Goal: Information Seeking & Learning: Learn about a topic

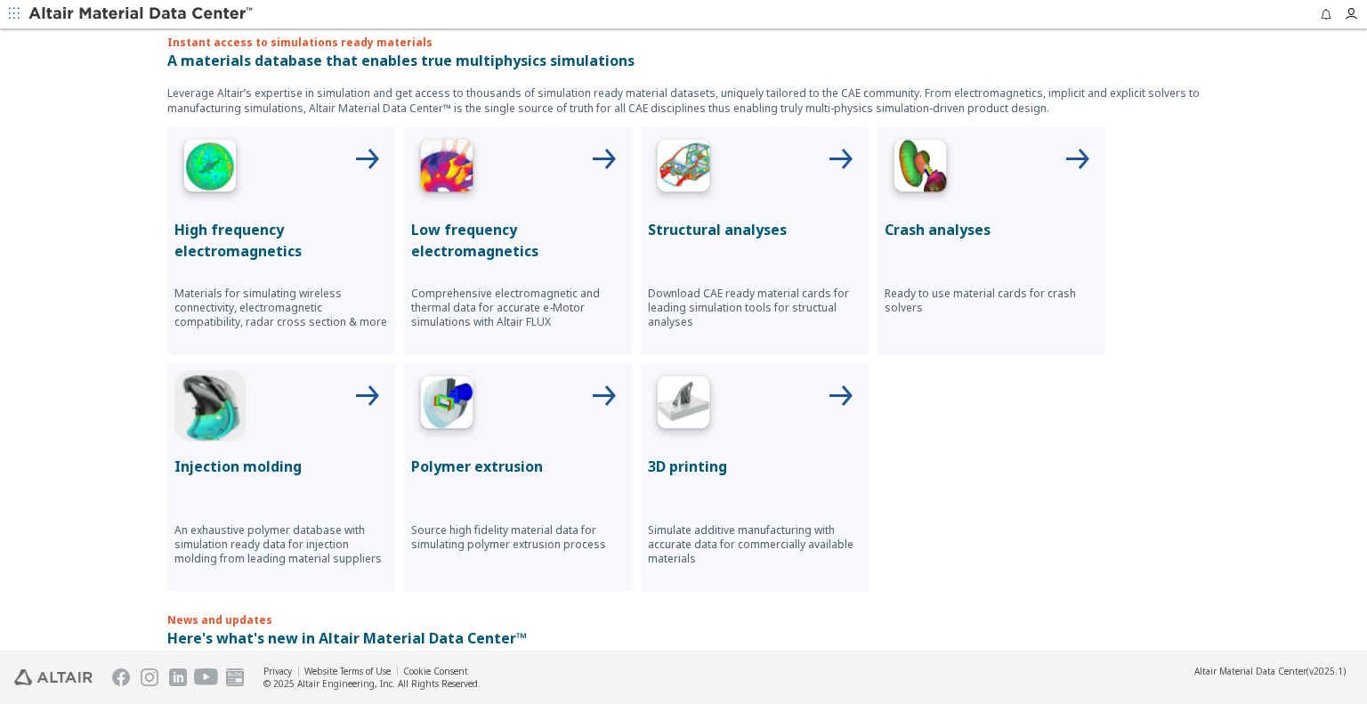
scroll to position [614, 0]
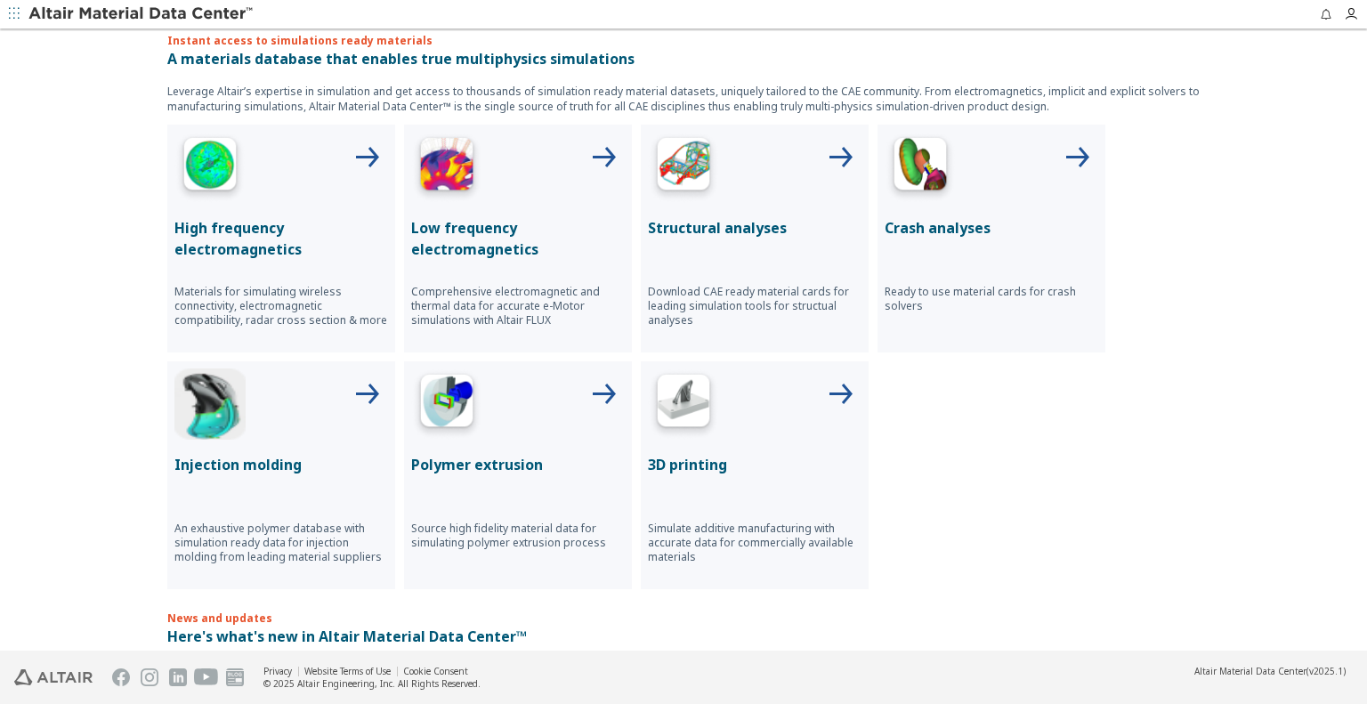
click at [710, 209] on div "Structural analyses Download CAE ready material cards for leading simulation to…" at bounding box center [755, 239] width 228 height 228
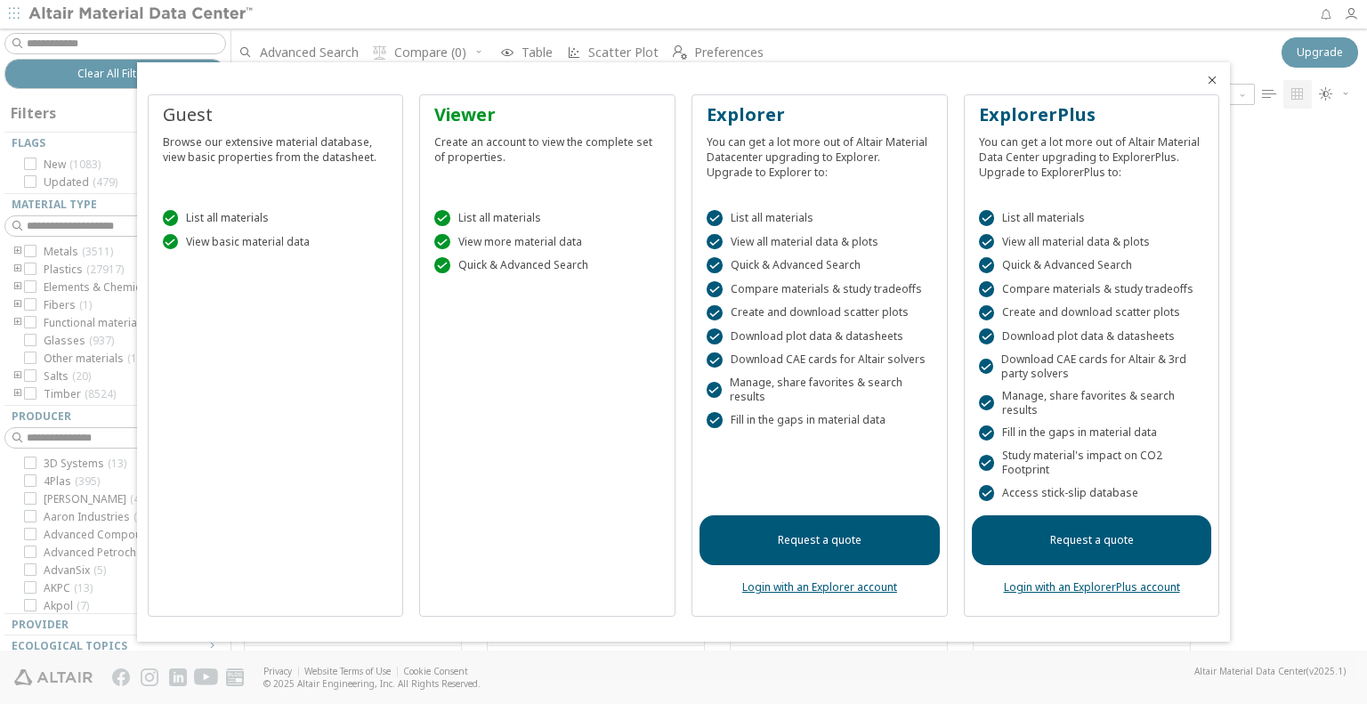
scroll to position [525, 1121]
click at [1210, 78] on icon "Close" at bounding box center [1212, 80] width 14 height 14
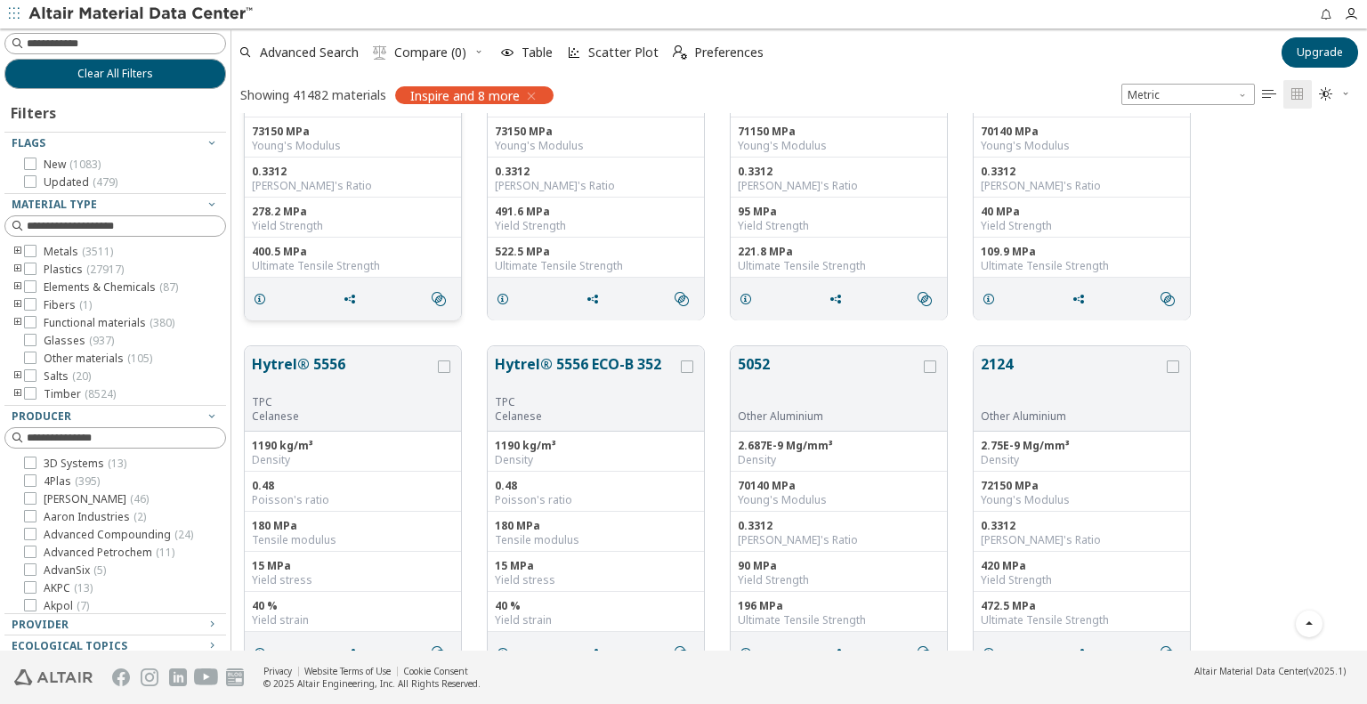
scroll to position [0, 0]
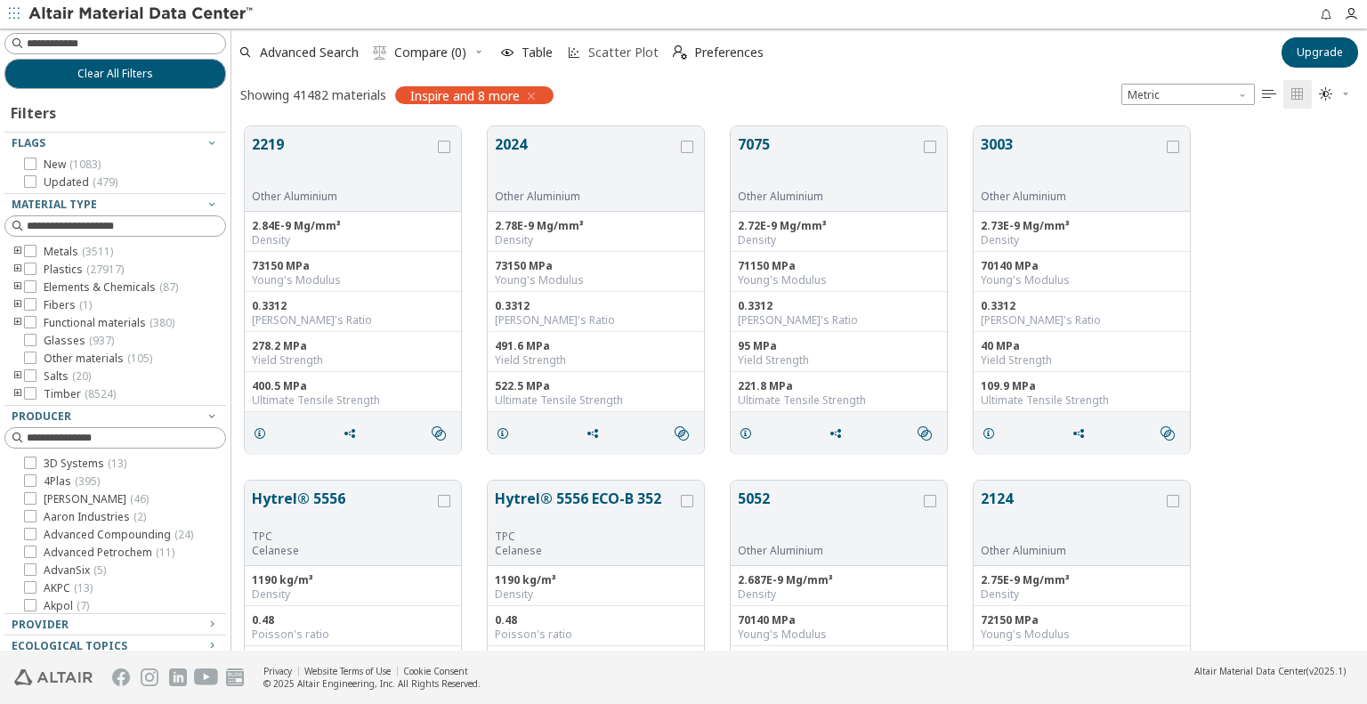
click at [601, 51] on span "Scatter Plot" at bounding box center [623, 52] width 70 height 12
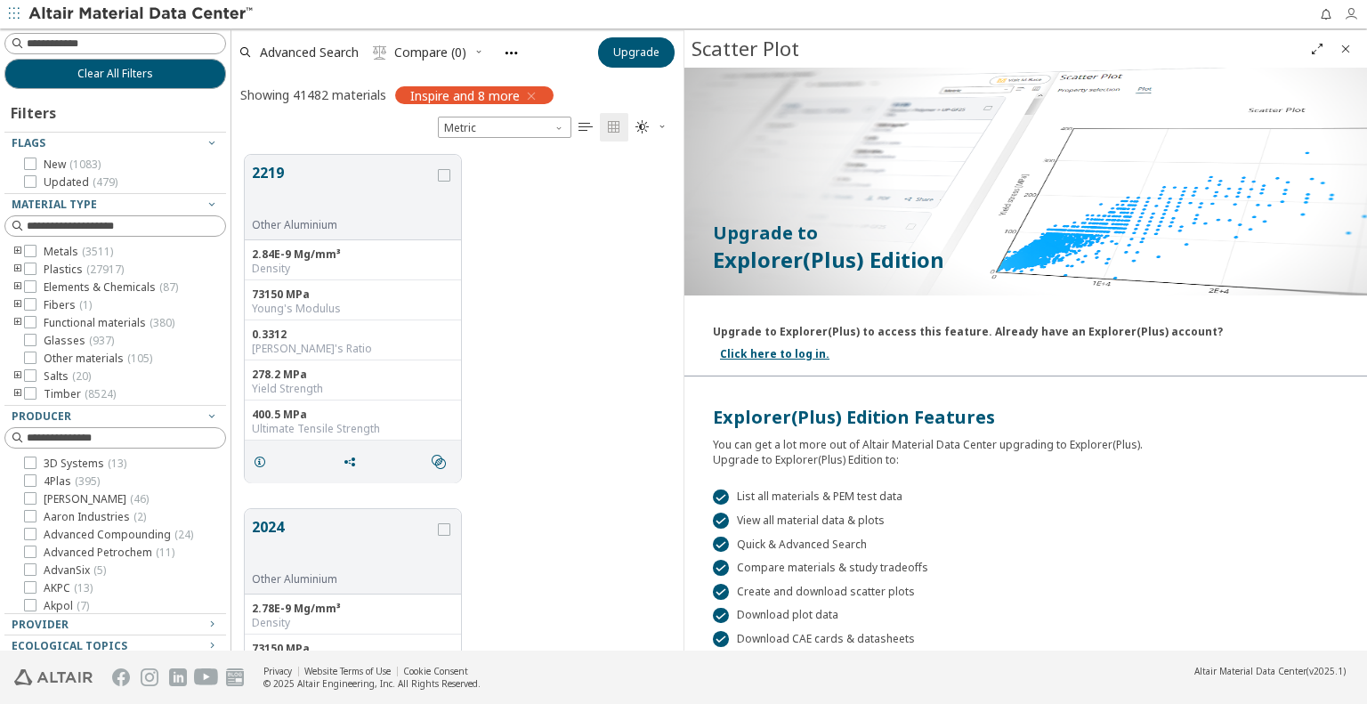
click at [1350, 15] on icon "button" at bounding box center [1350, 14] width 14 height 14
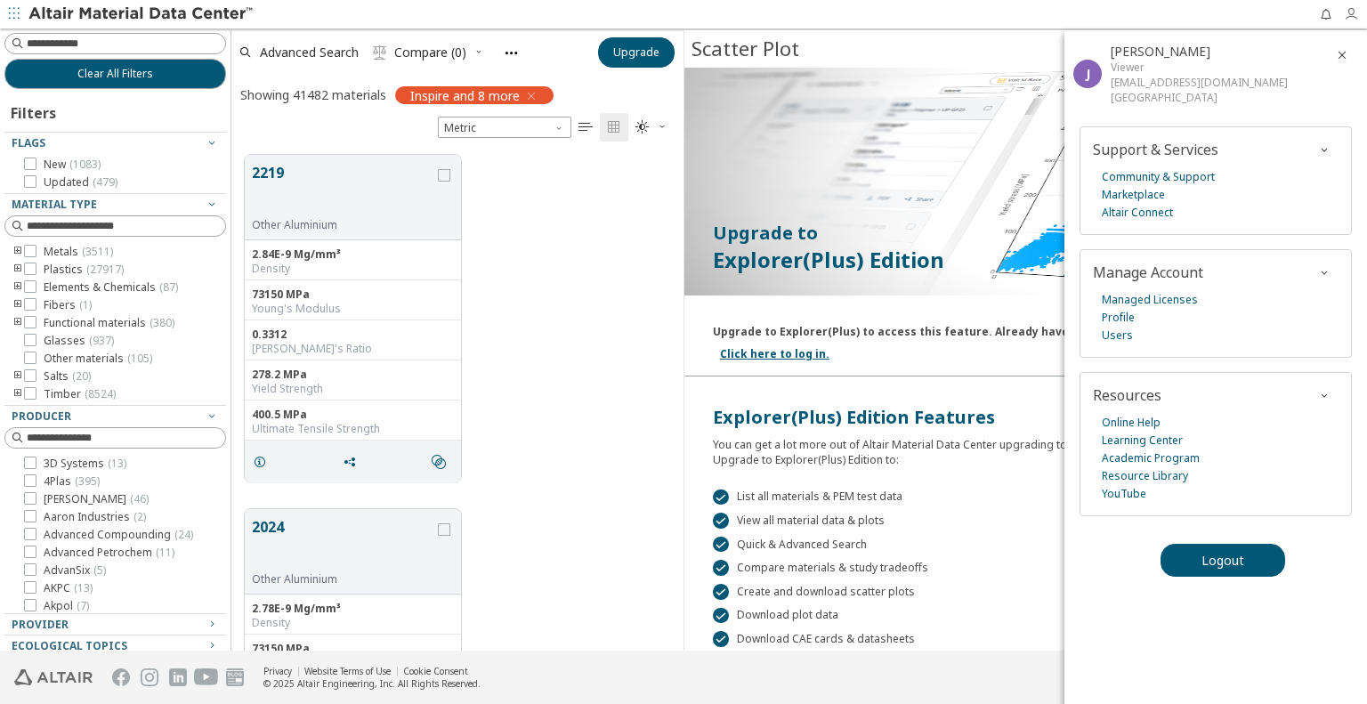
click at [1350, 15] on icon "button" at bounding box center [1350, 14] width 14 height 14
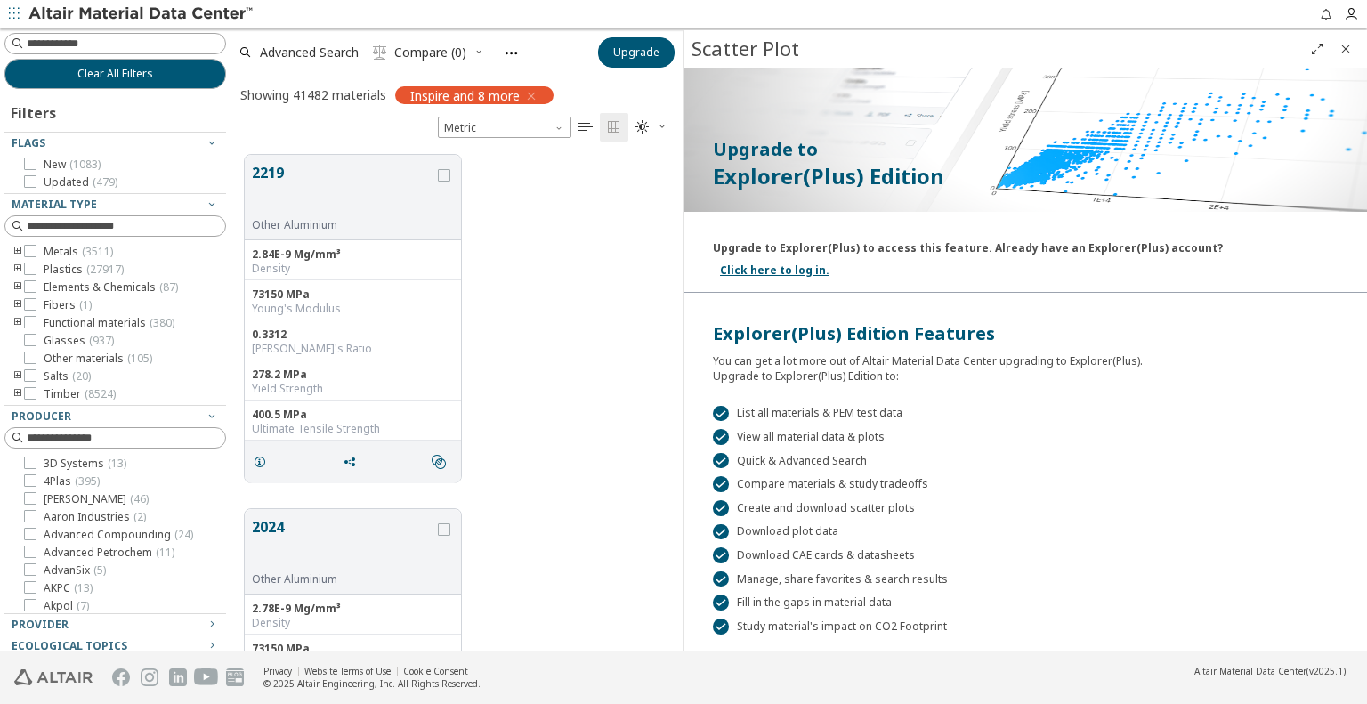
scroll to position [119, 0]
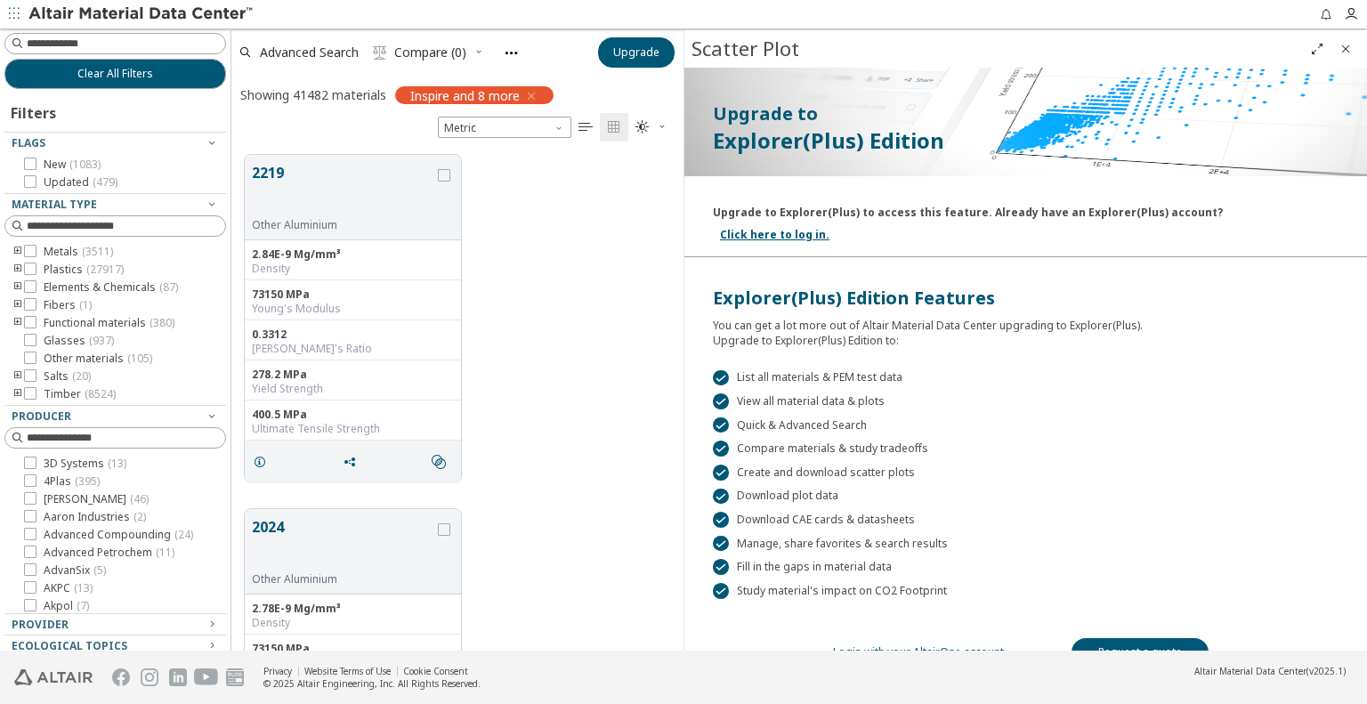
click at [914, 644] on link "Login with your AltairOne account" at bounding box center [918, 651] width 171 height 15
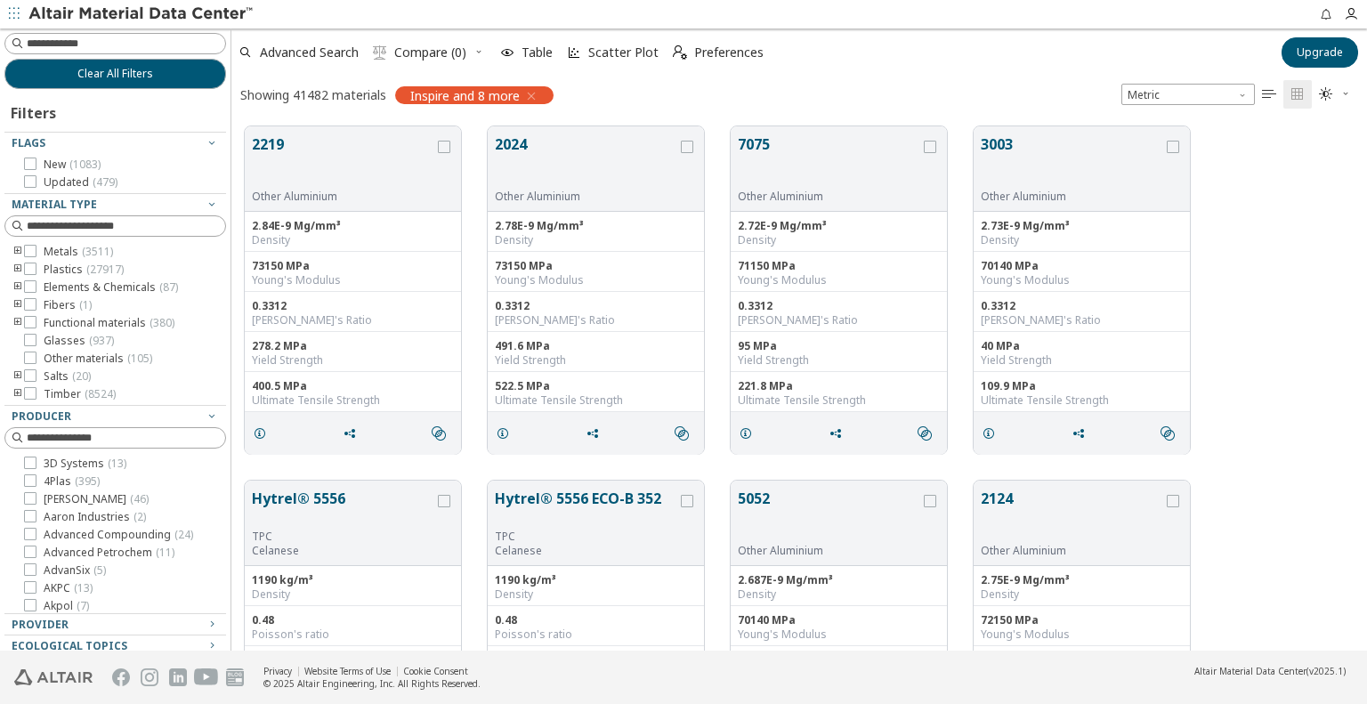
scroll to position [14, 14]
click at [601, 58] on span "Scatter Plot" at bounding box center [623, 52] width 70 height 12
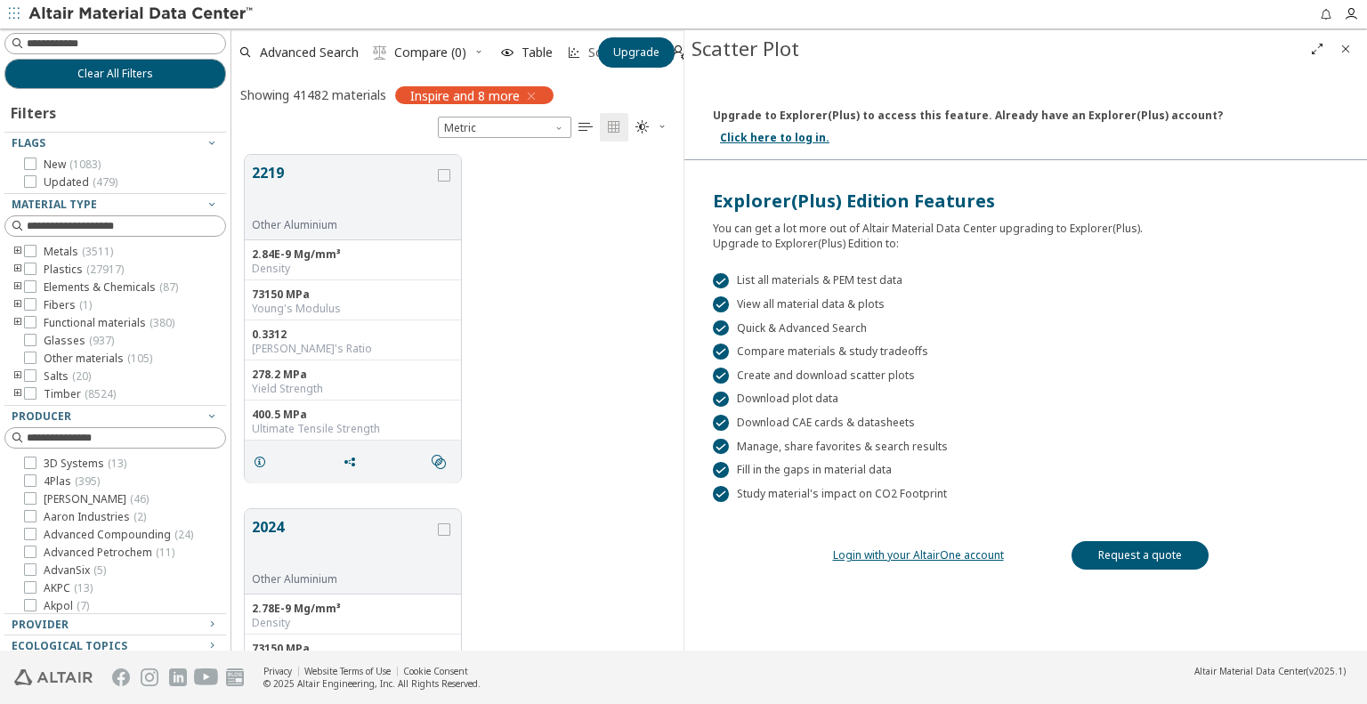
scroll to position [496, 438]
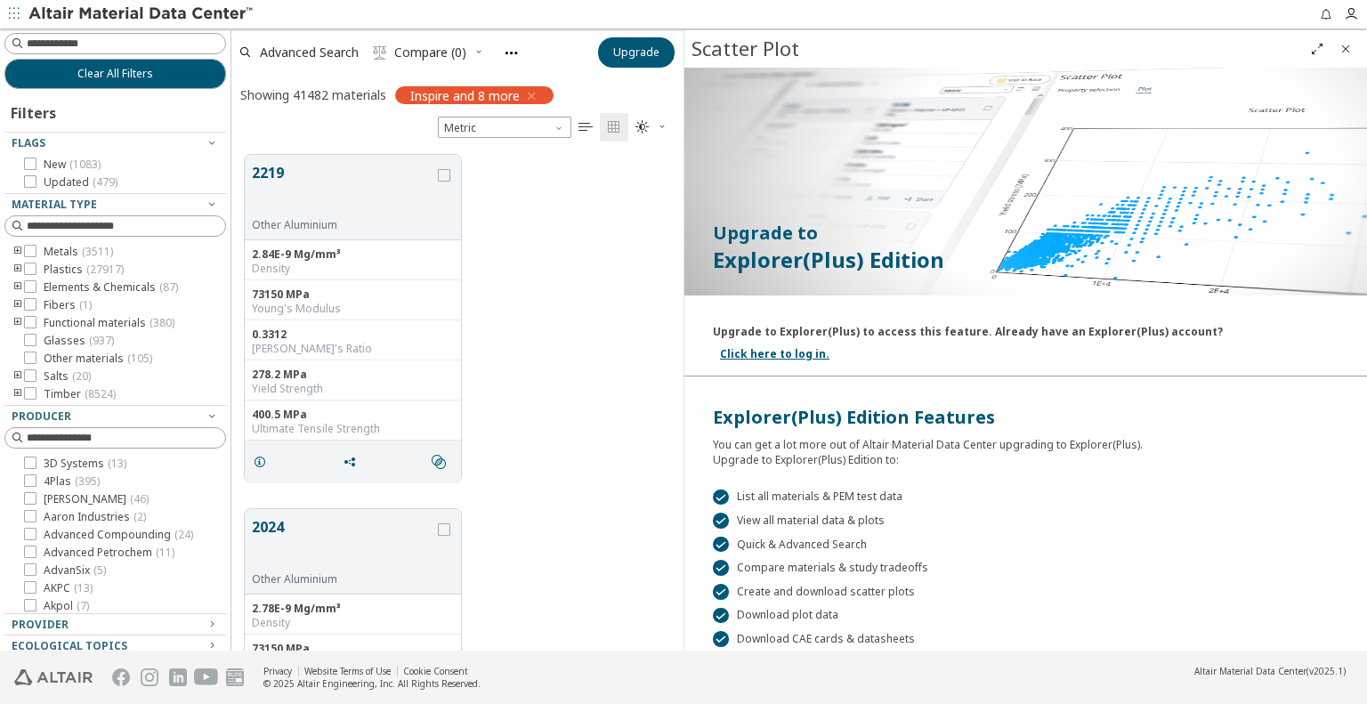
click at [1345, 50] on icon "Close" at bounding box center [1345, 49] width 14 height 14
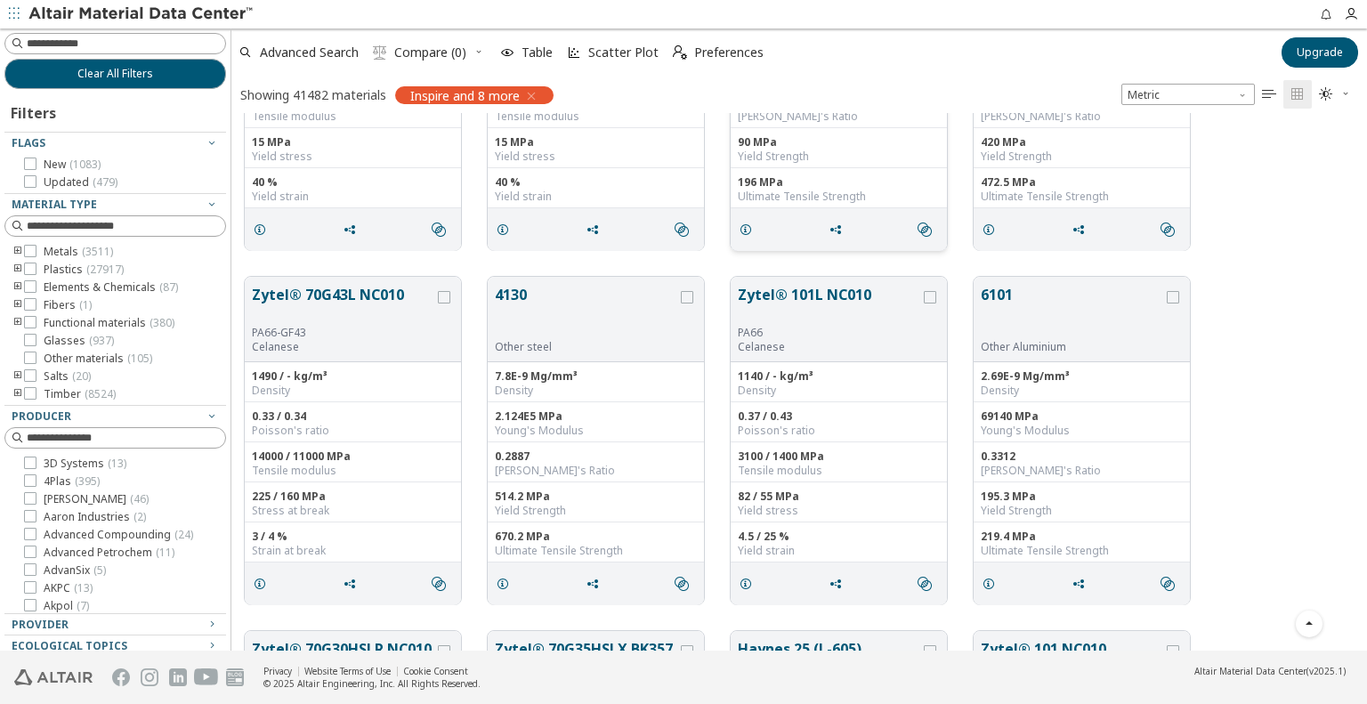
scroll to position [561, 0]
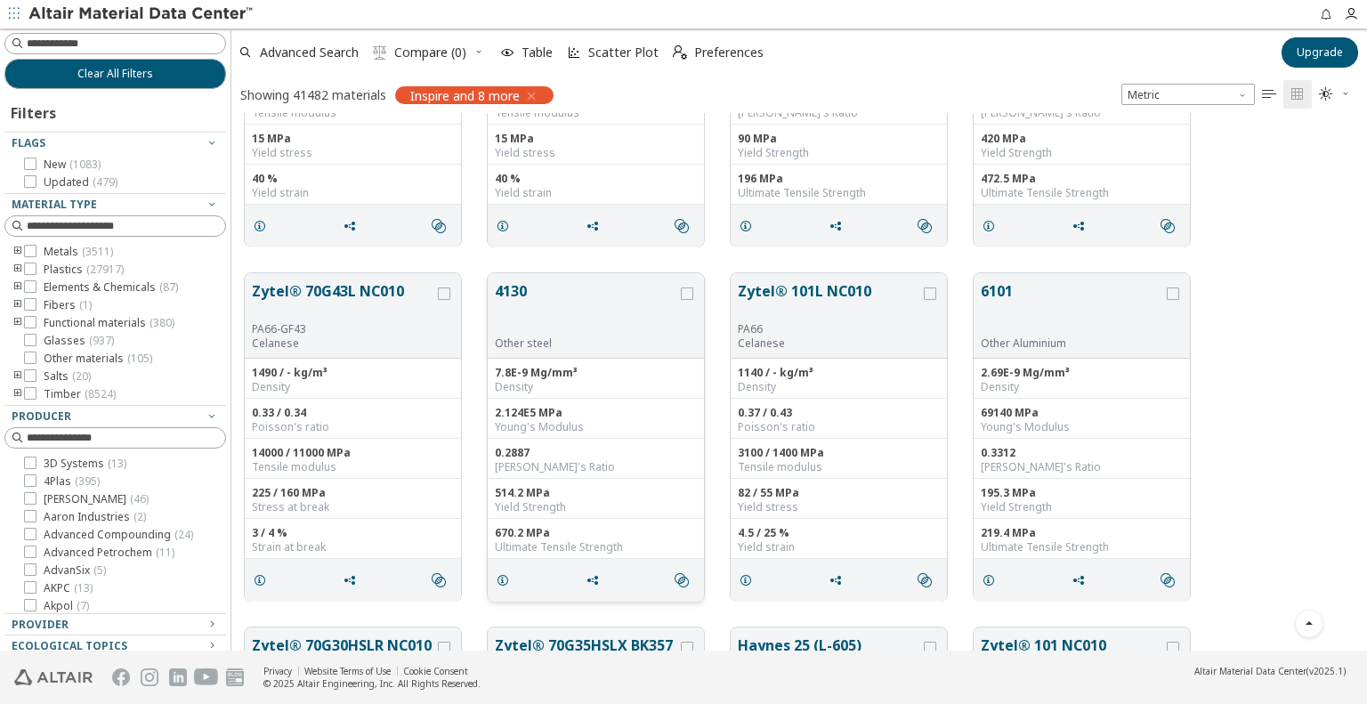
click at [561, 287] on button "4130" at bounding box center [586, 308] width 182 height 56
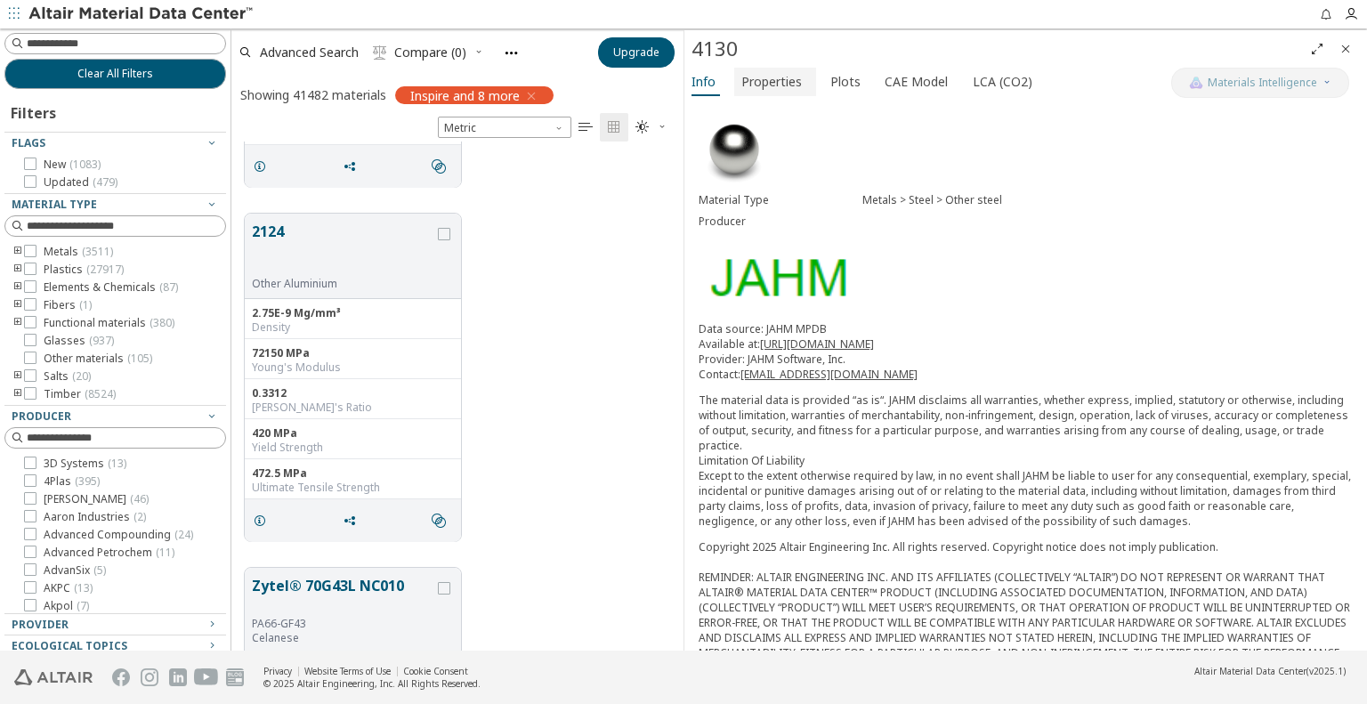
click at [788, 85] on span "Properties" at bounding box center [771, 82] width 60 height 28
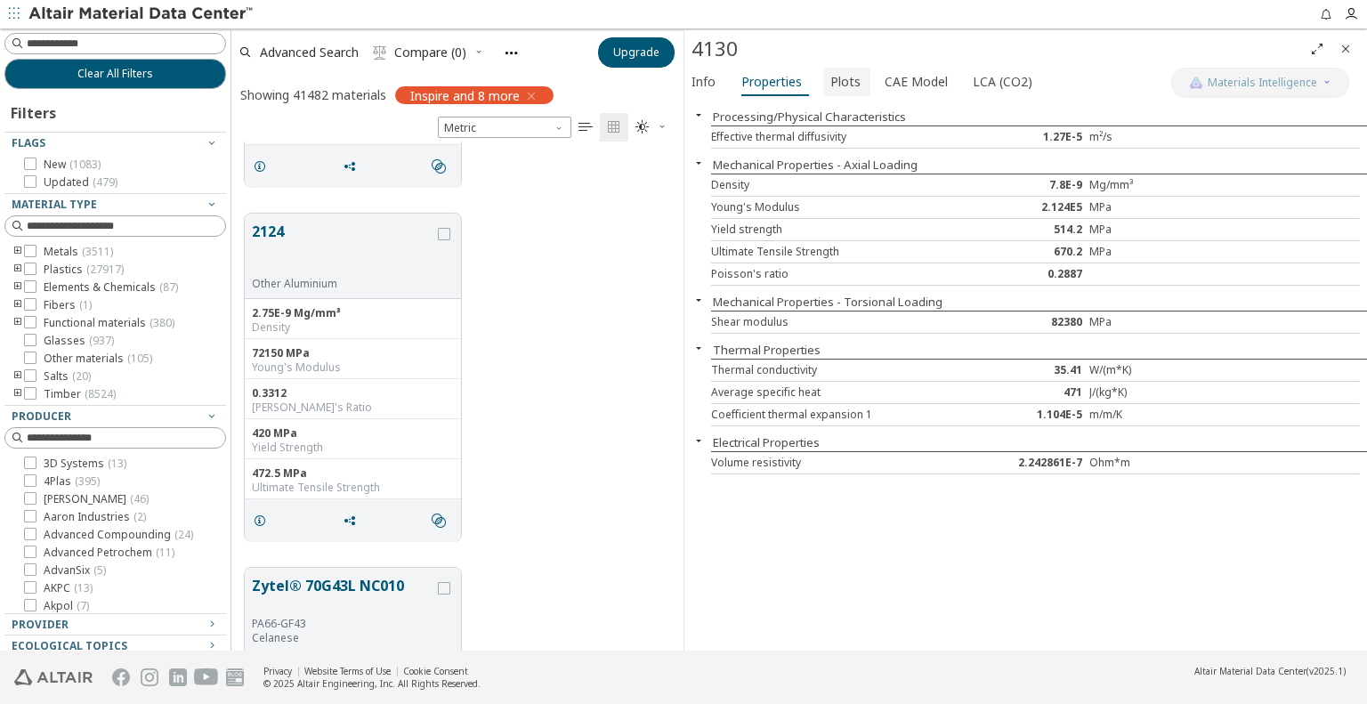
click at [849, 71] on span "Plots" at bounding box center [845, 82] width 30 height 28
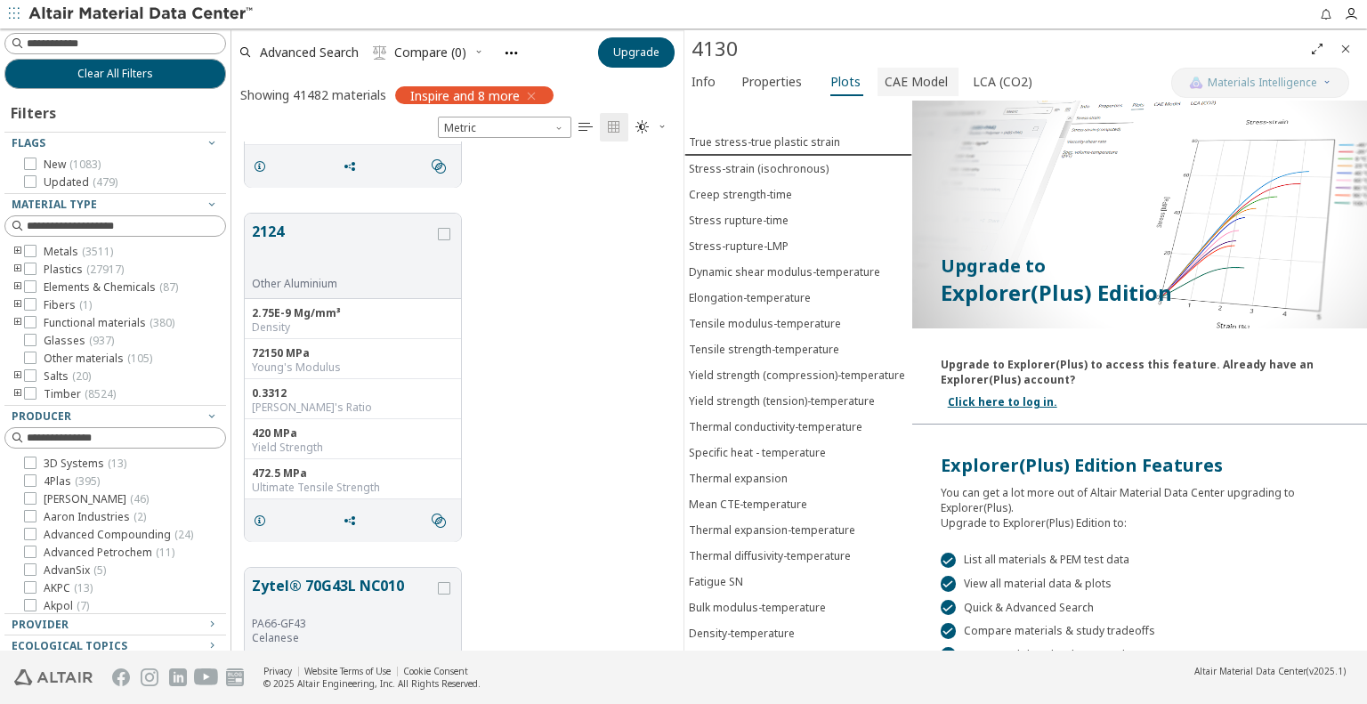
click at [897, 88] on span "CAE Model" at bounding box center [915, 82] width 63 height 28
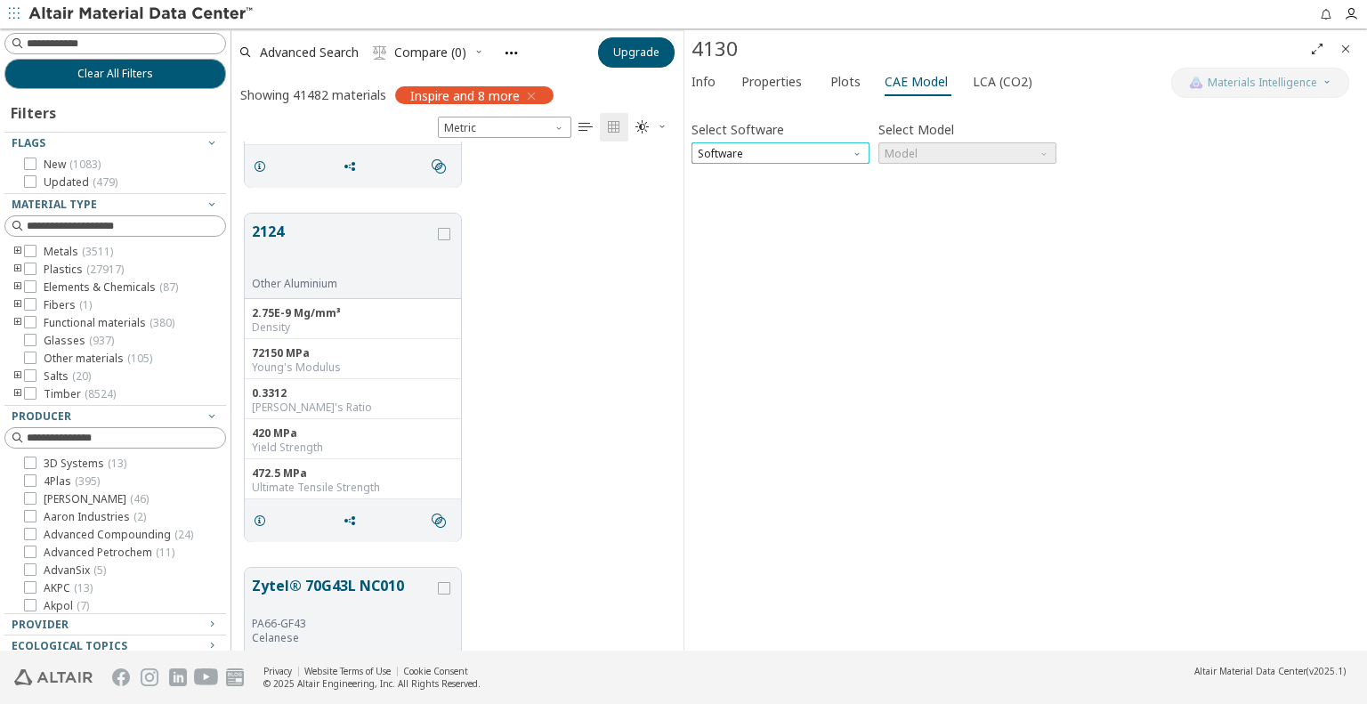
click at [854, 159] on span "Software" at bounding box center [780, 152] width 178 height 21
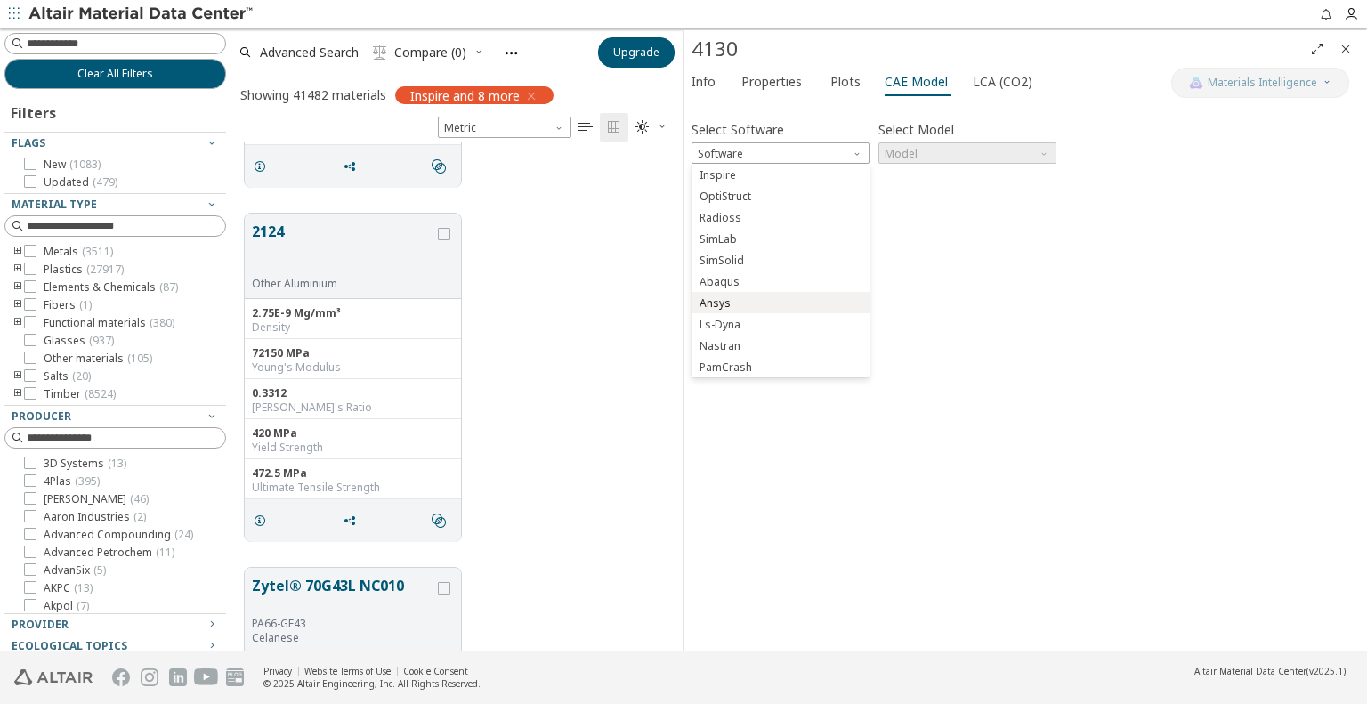
click at [747, 305] on span "Ansys" at bounding box center [780, 303] width 164 height 12
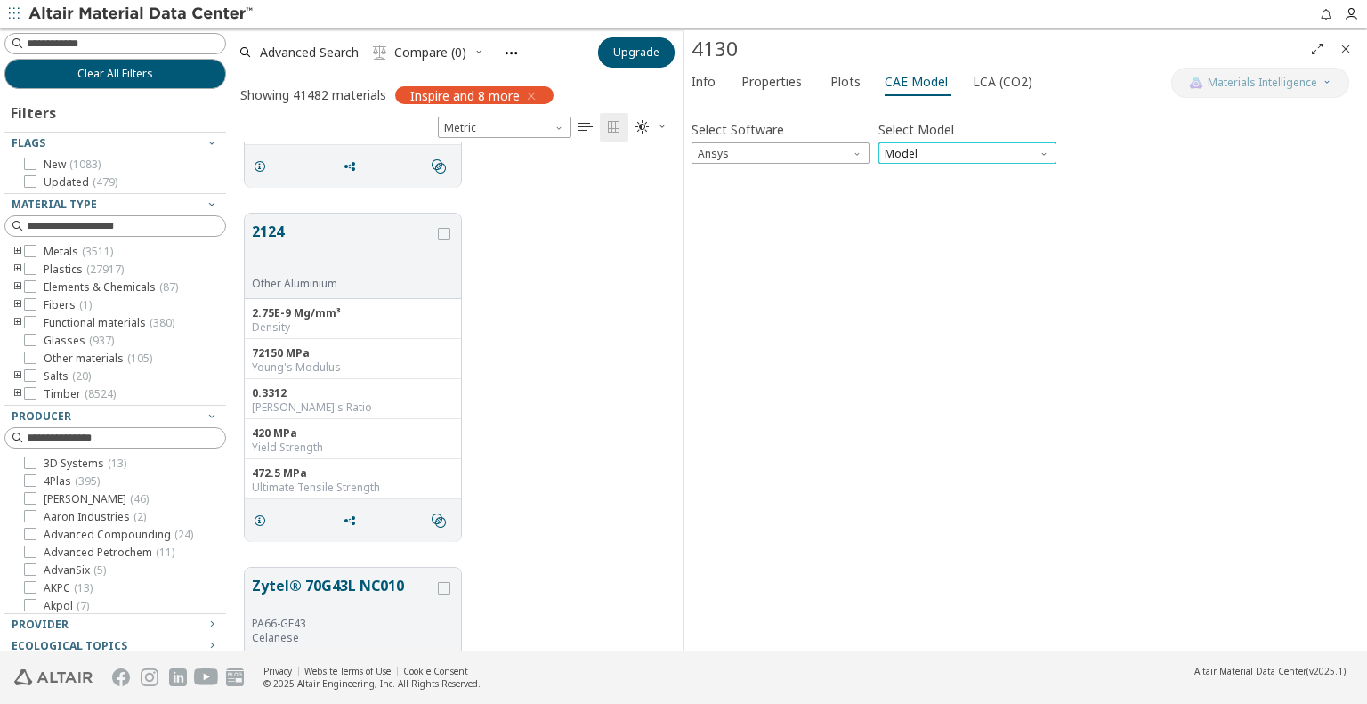
click at [940, 149] on span "Model" at bounding box center [967, 152] width 178 height 21
click at [925, 188] on button "Plastic" at bounding box center [967, 195] width 178 height 21
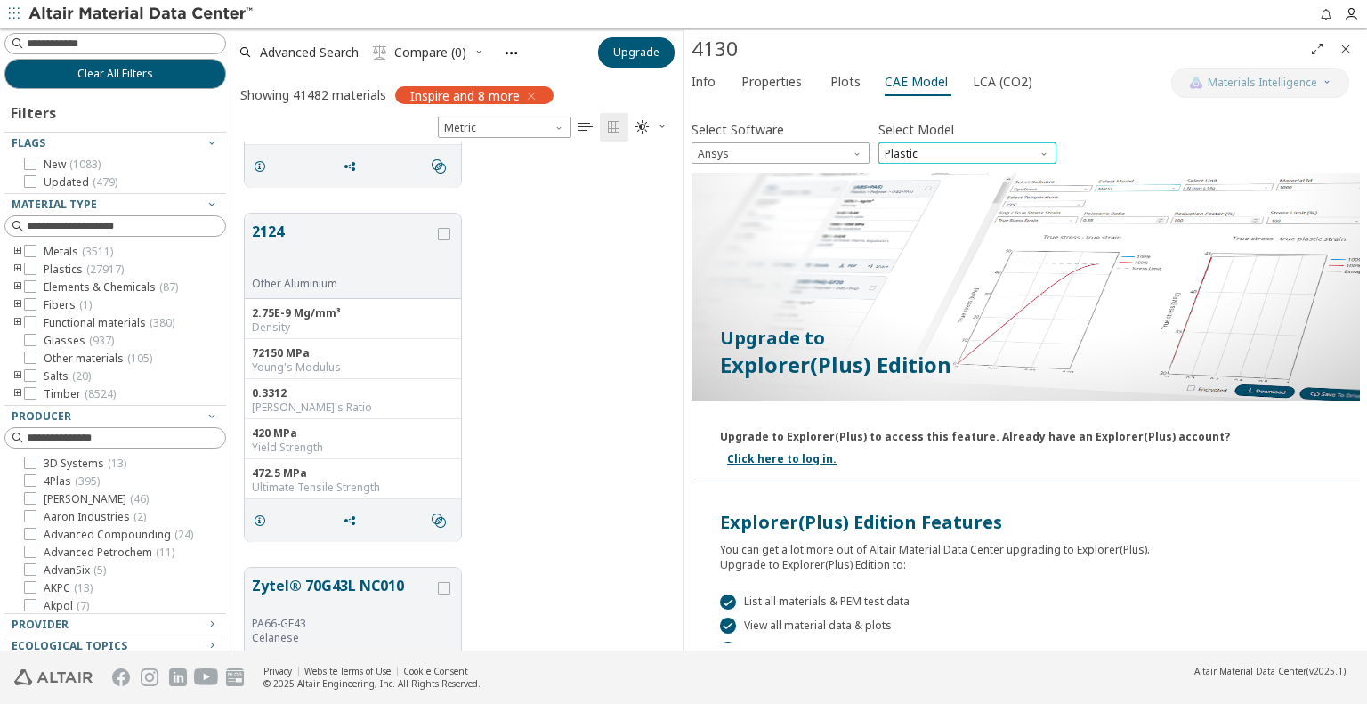
click at [940, 152] on span "Plastic" at bounding box center [967, 152] width 178 height 21
click at [927, 171] on span "Elastic" at bounding box center [967, 175] width 164 height 12
click at [836, 78] on span "Plots" at bounding box center [845, 82] width 30 height 28
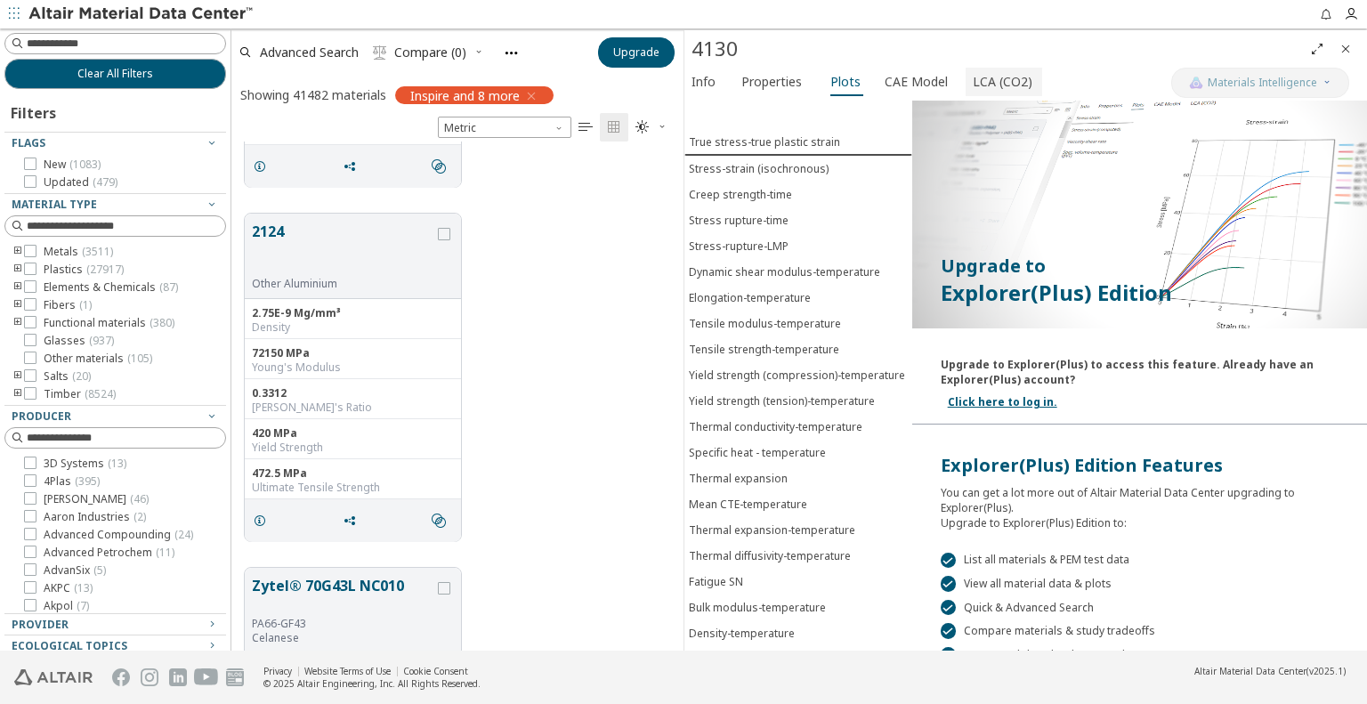
click at [988, 83] on span "LCA (CO2)" at bounding box center [1002, 82] width 60 height 28
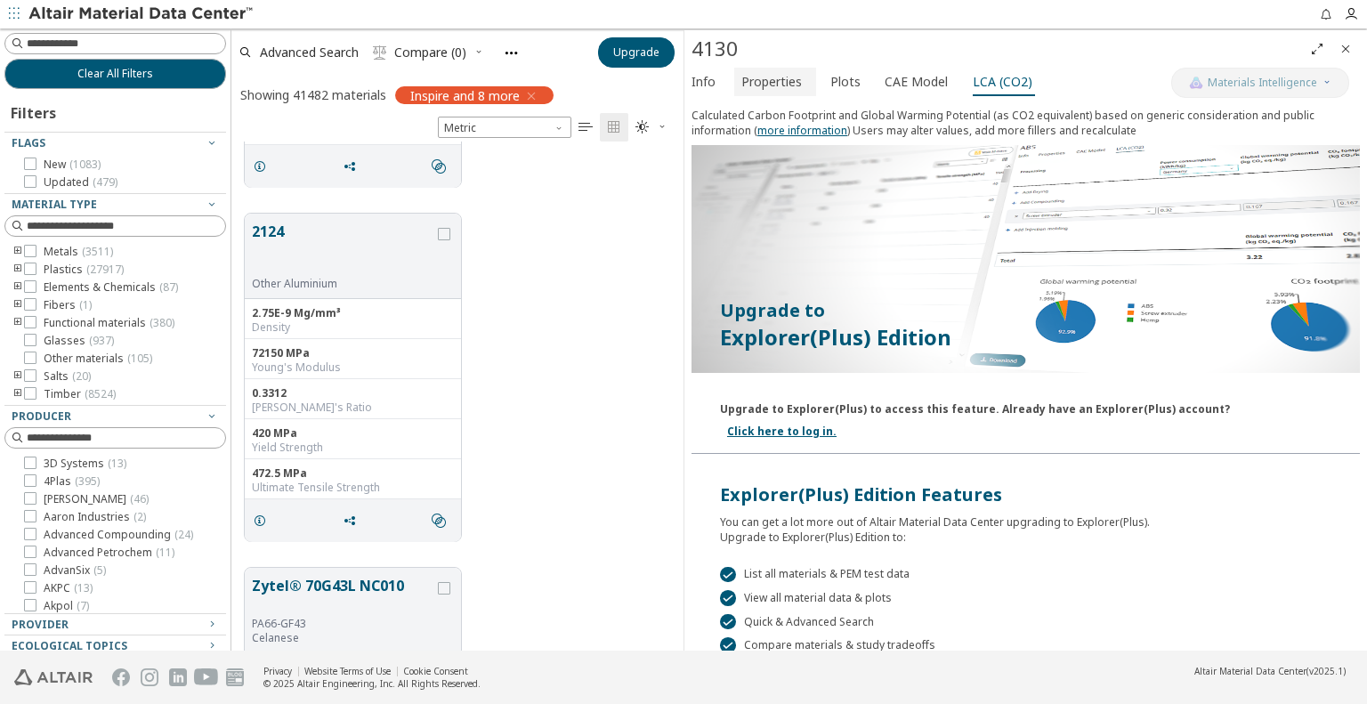
click at [790, 77] on span "Properties" at bounding box center [771, 82] width 60 height 28
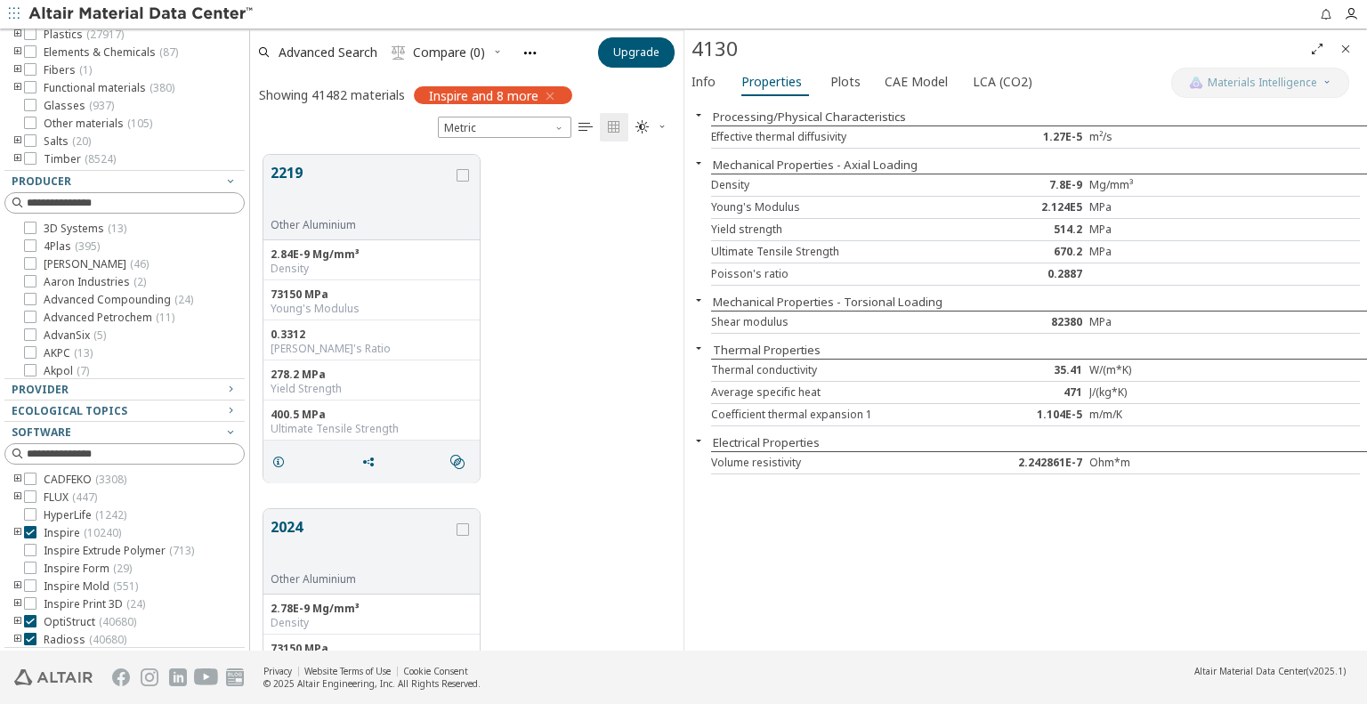
scroll to position [496, 413]
drag, startPoint x: 221, startPoint y: 393, endPoint x: 256, endPoint y: 556, distance: 166.7
click at [256, 556] on div "Clear All Filters Filters Flags New ( 1083 ) Updated ( 479 ) Material Type Meta…" at bounding box center [683, 339] width 1367 height 622
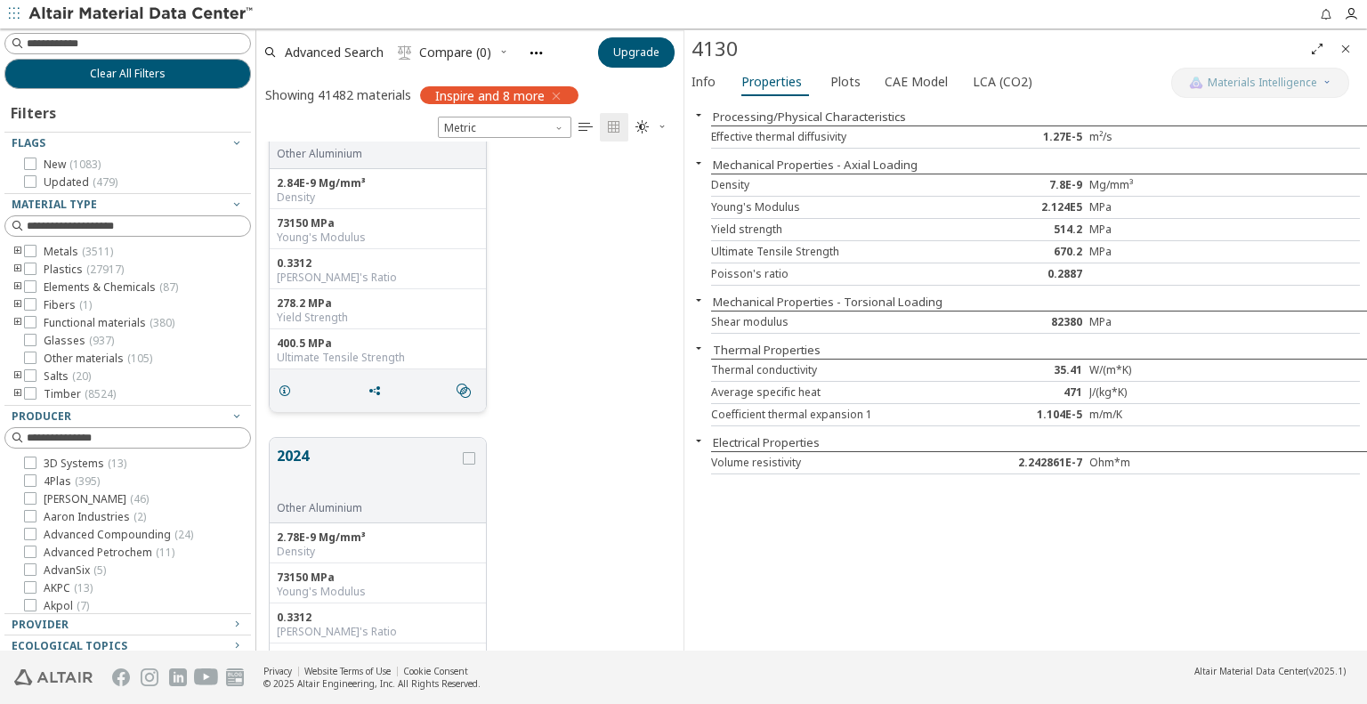
scroll to position [0, 0]
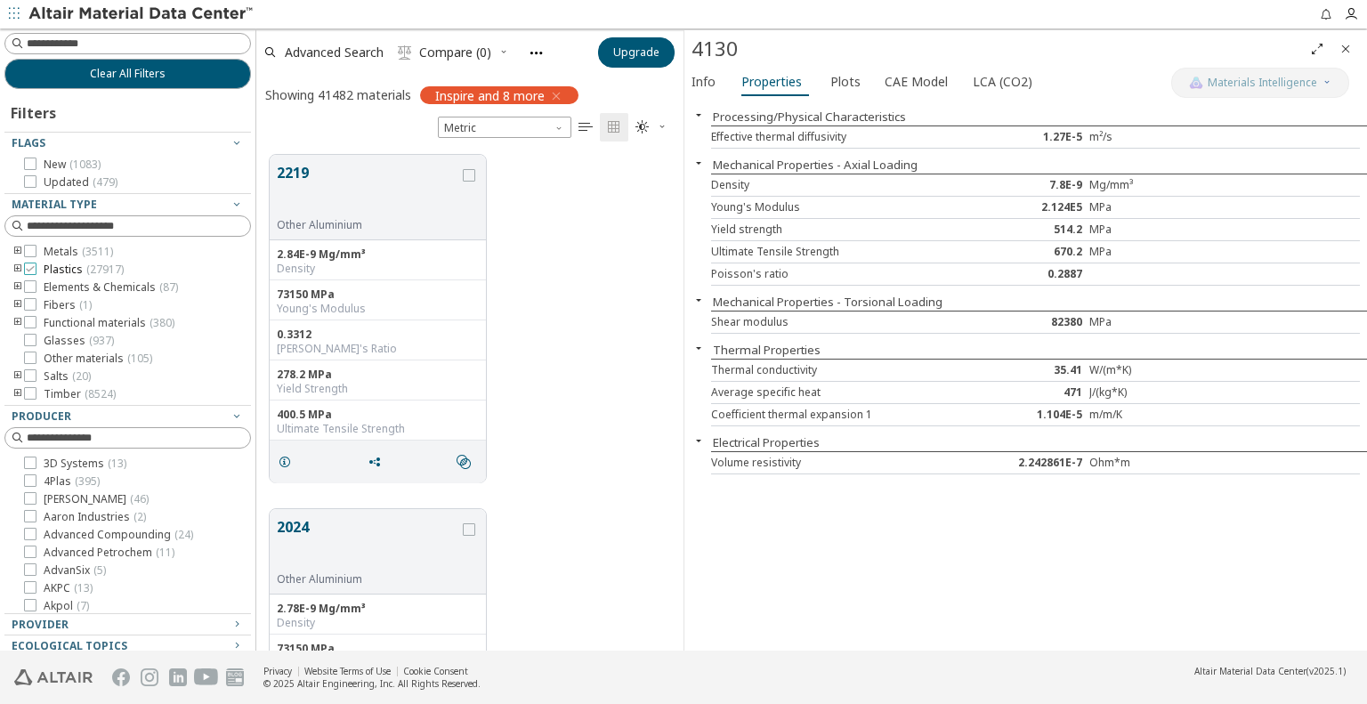
click at [68, 272] on span "Plastics ( 27917 )" at bounding box center [84, 269] width 80 height 14
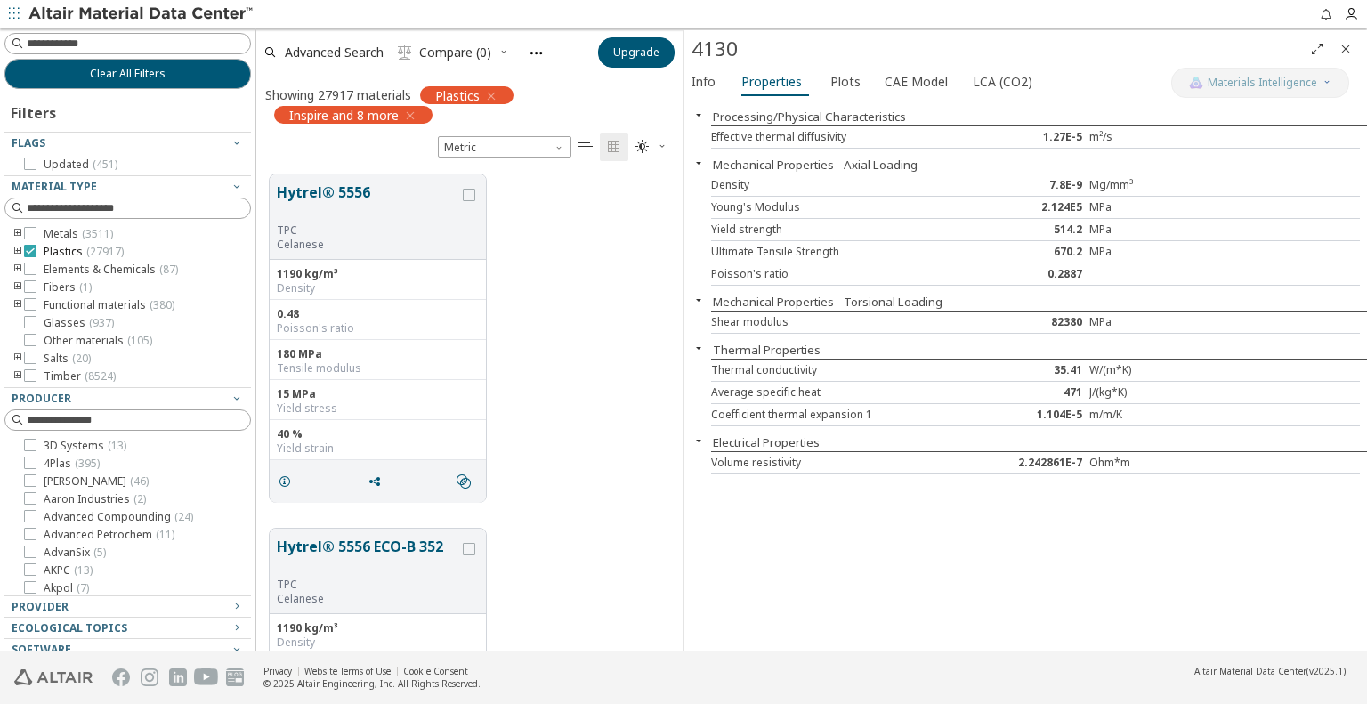
click at [29, 251] on icon at bounding box center [30, 251] width 12 height 12
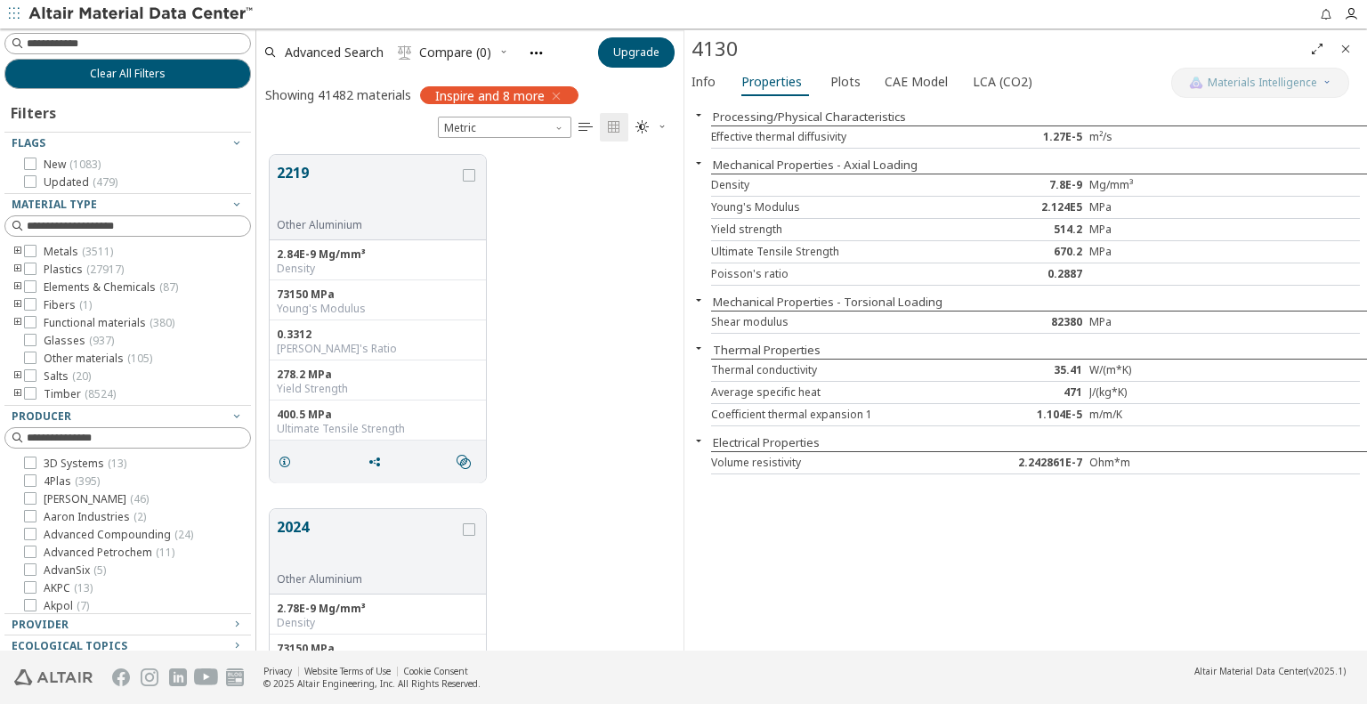
click at [562, 94] on icon "button" at bounding box center [556, 96] width 14 height 14
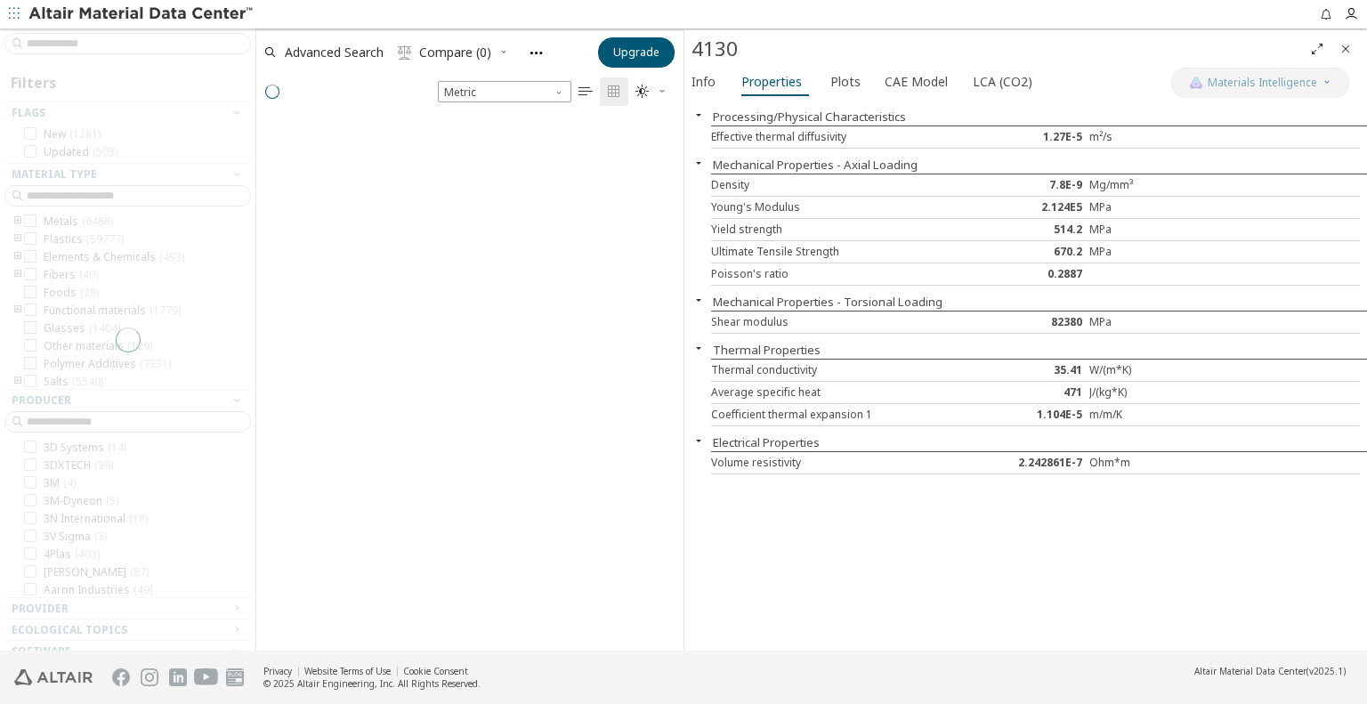
scroll to position [527, 413]
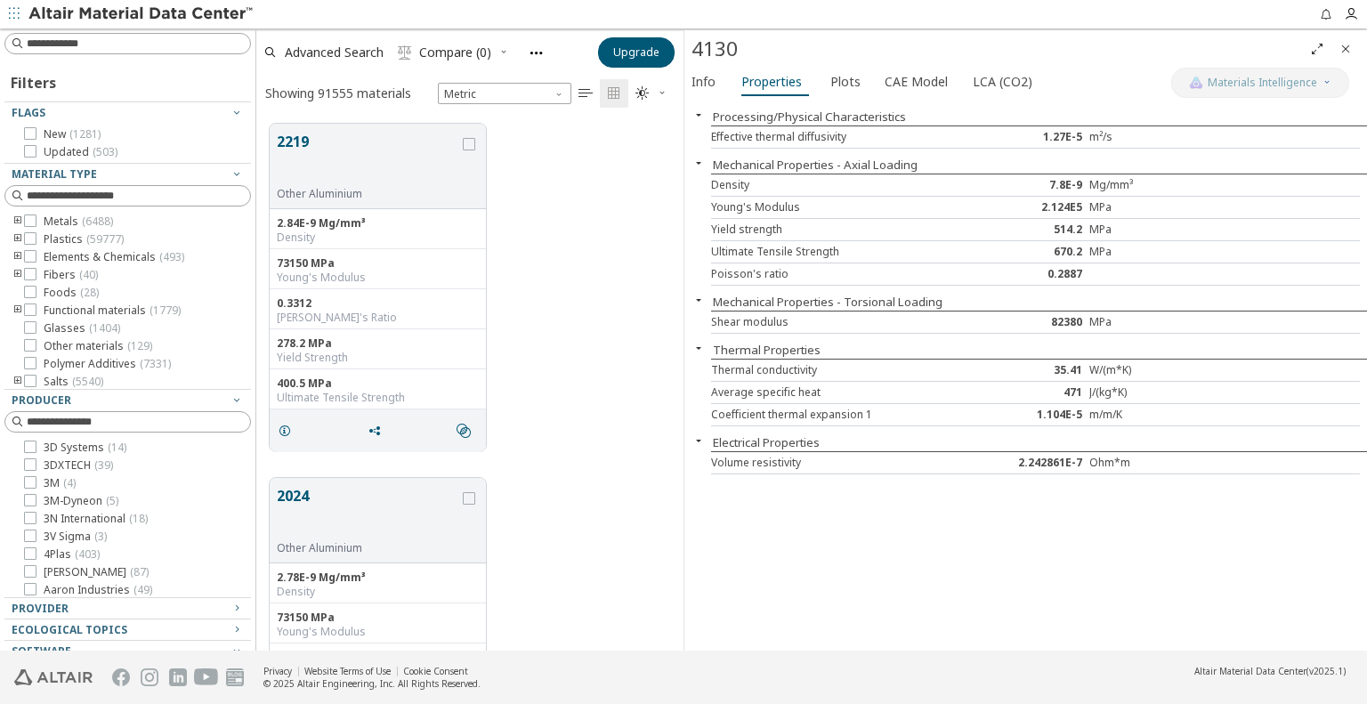
click at [18, 236] on icon "toogle group" at bounding box center [18, 239] width 12 height 14
click at [44, 254] on icon "toogle group" at bounding box center [44, 257] width 12 height 14
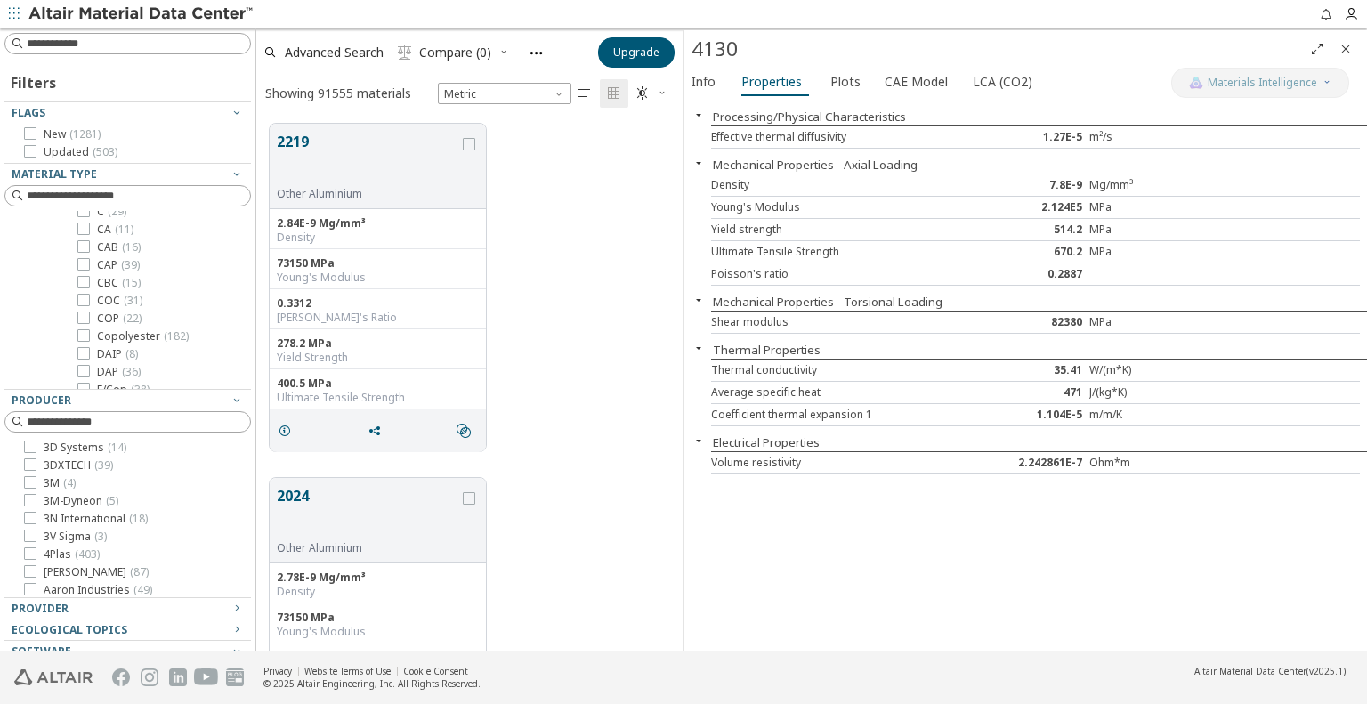
scroll to position [0, 0]
click at [18, 235] on icon "toogle group" at bounding box center [18, 239] width 12 height 14
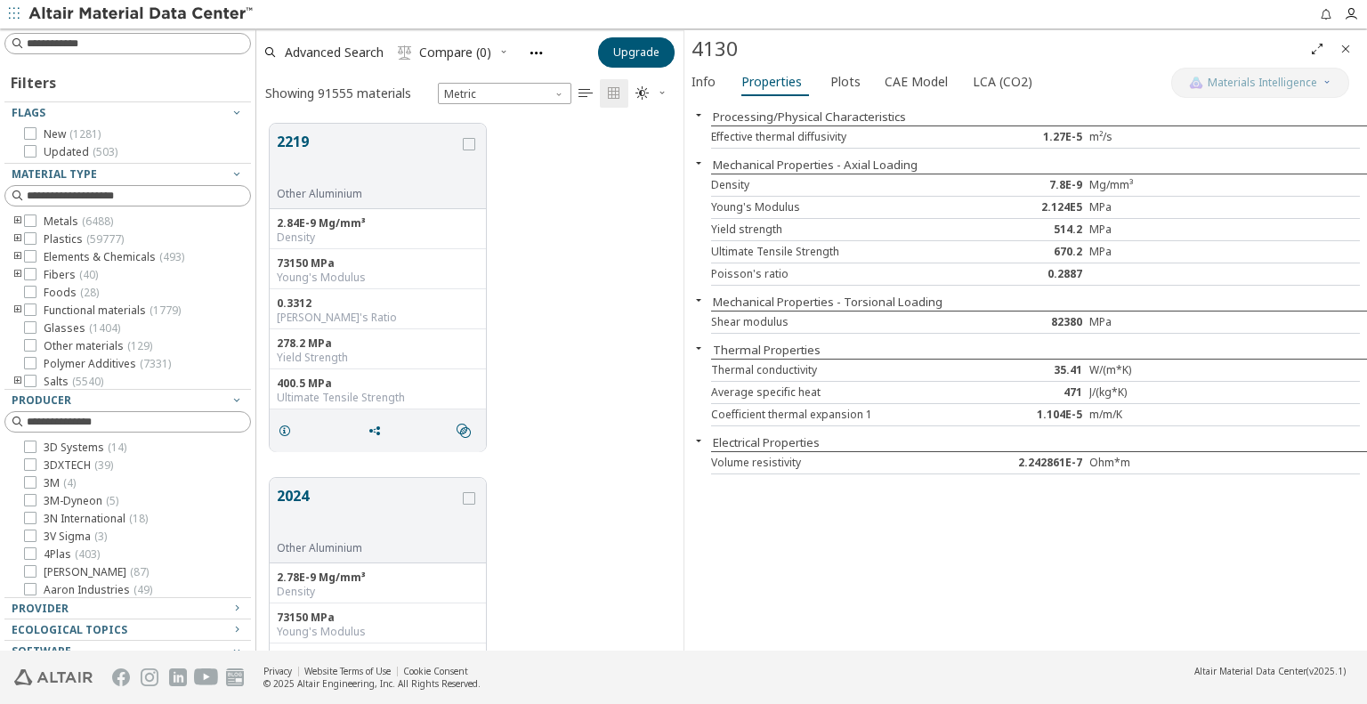
click at [17, 273] on icon "toogle group" at bounding box center [18, 275] width 12 height 14
click at [61, 286] on icon at bounding box center [57, 285] width 12 height 12
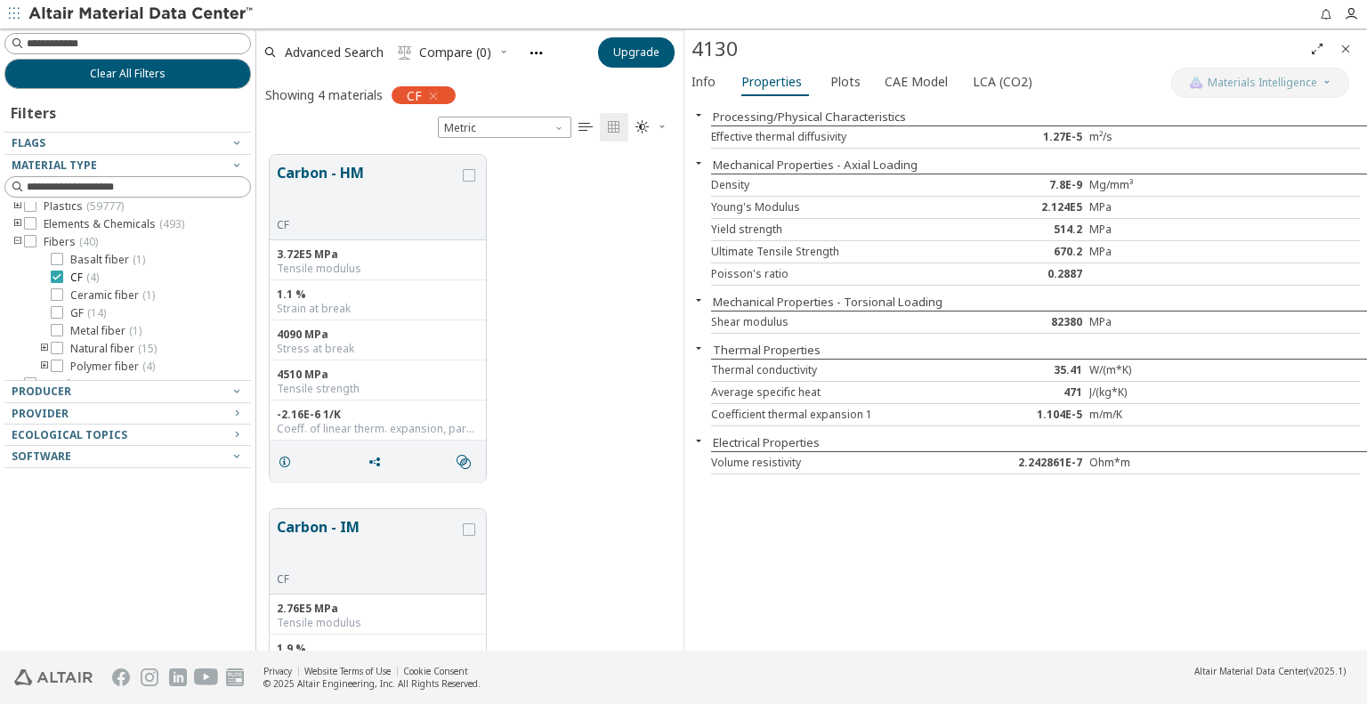
click at [57, 272] on icon at bounding box center [57, 276] width 12 height 12
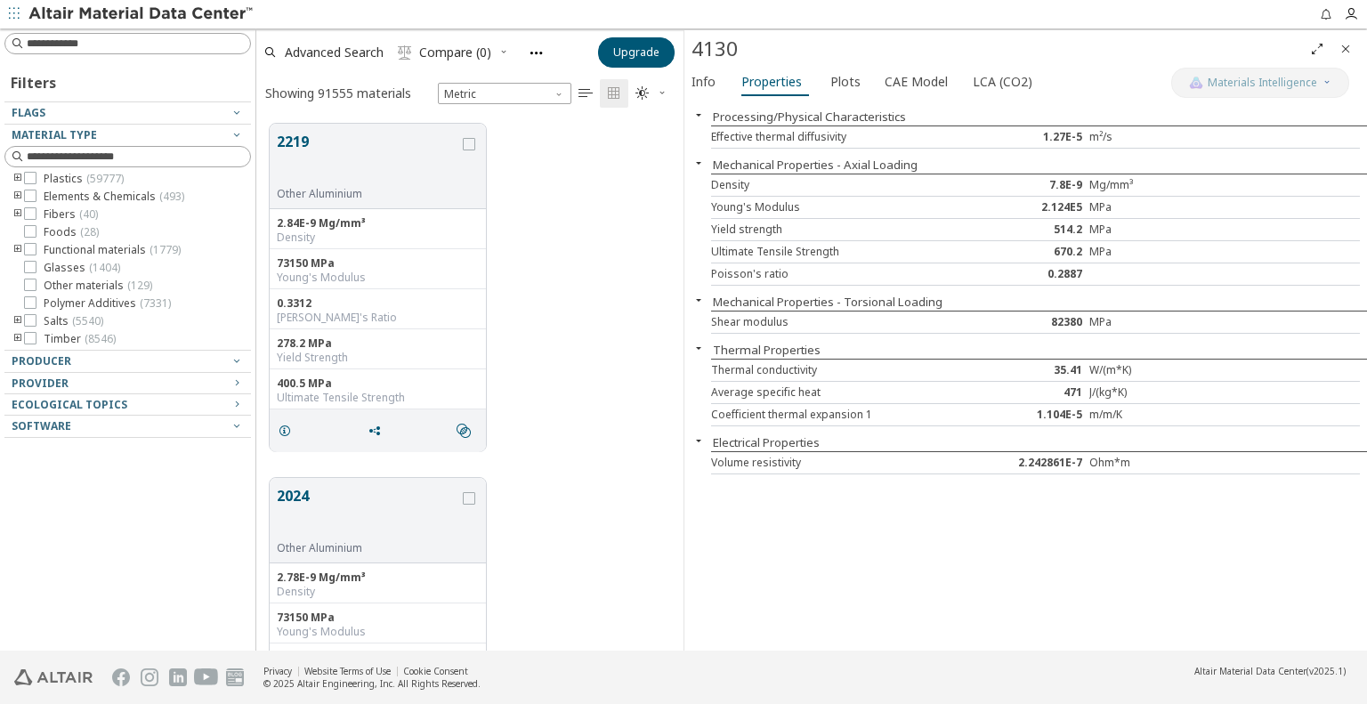
scroll to position [527, 413]
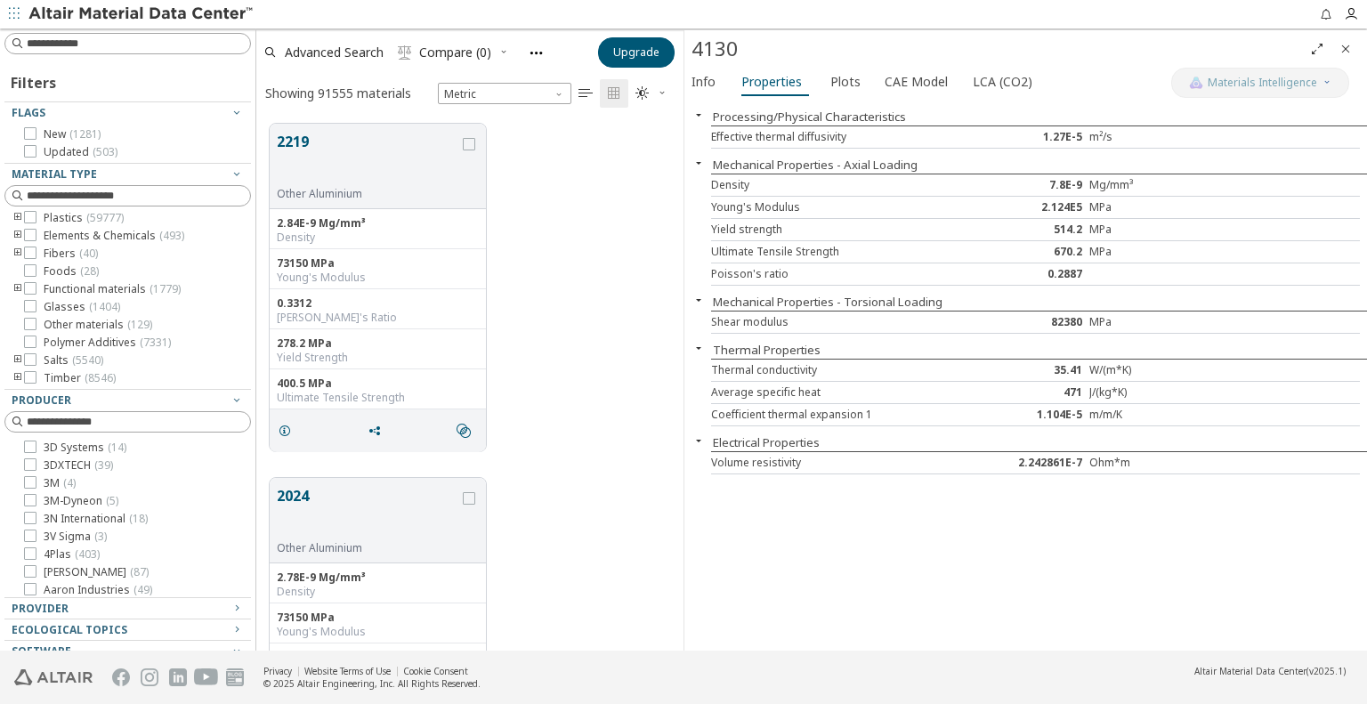
drag, startPoint x: 17, startPoint y: 246, endPoint x: 18, endPoint y: 289, distance: 42.7
click at [18, 289] on div "Metals ( 6488 ) Plastics ( 59777 ) Elements & Chemicals ( 493 ) Fibers ( 40 ) F…" at bounding box center [127, 289] width 246 height 192
click at [18, 289] on icon "toogle group" at bounding box center [18, 289] width 12 height 14
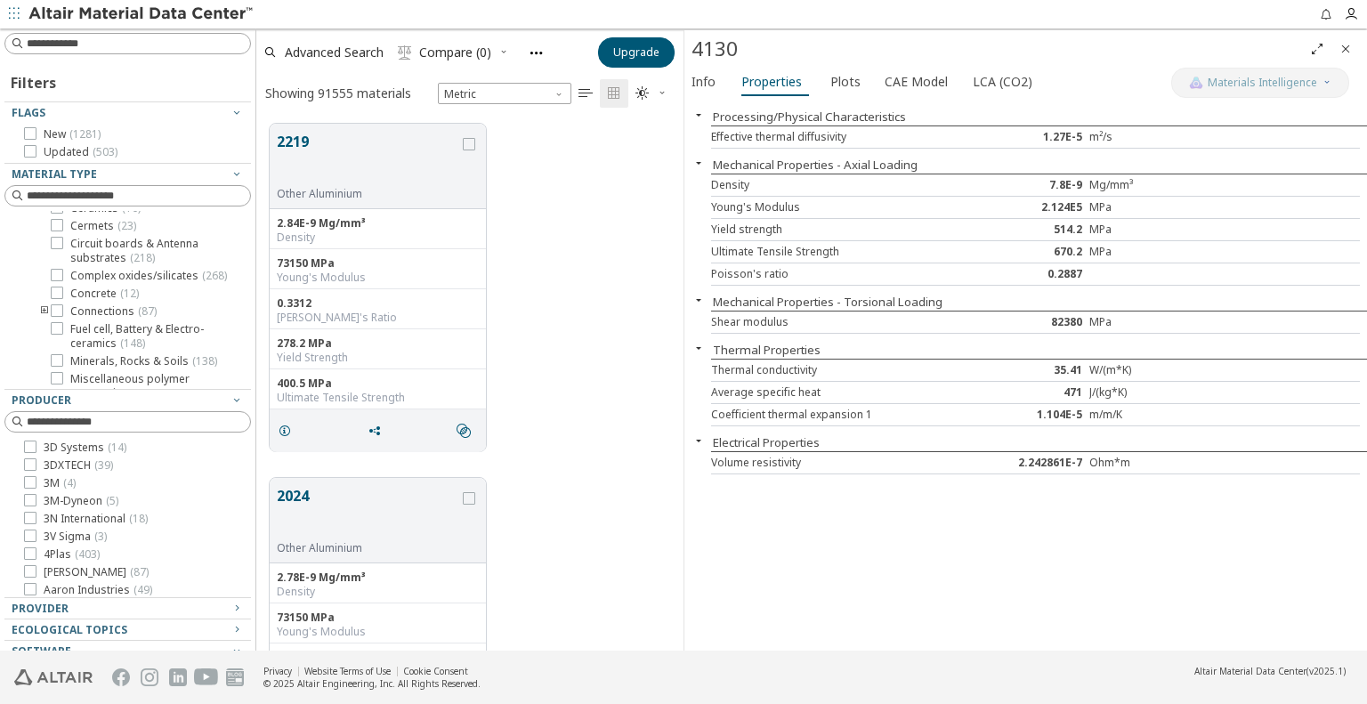
scroll to position [0, 0]
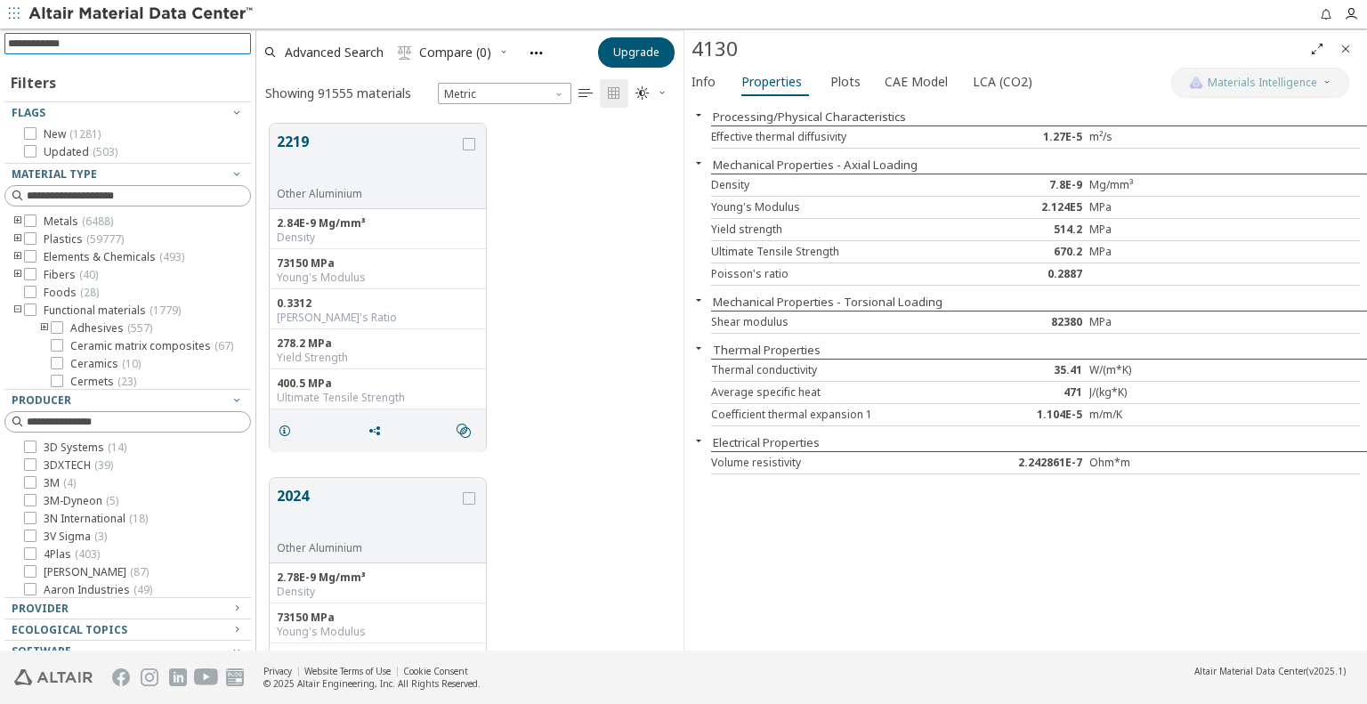
click at [93, 52] on input at bounding box center [129, 44] width 243 height 20
type input "*********"
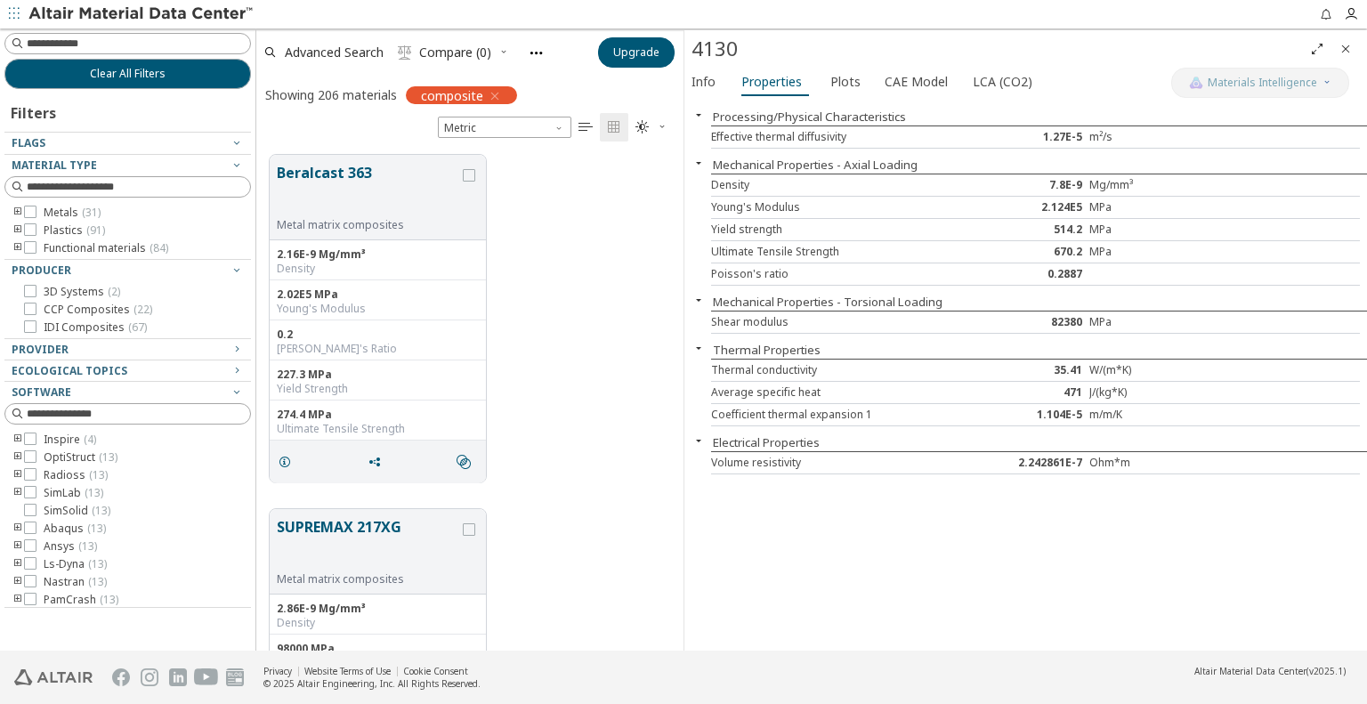
click at [16, 246] on icon "toogle group" at bounding box center [18, 248] width 12 height 14
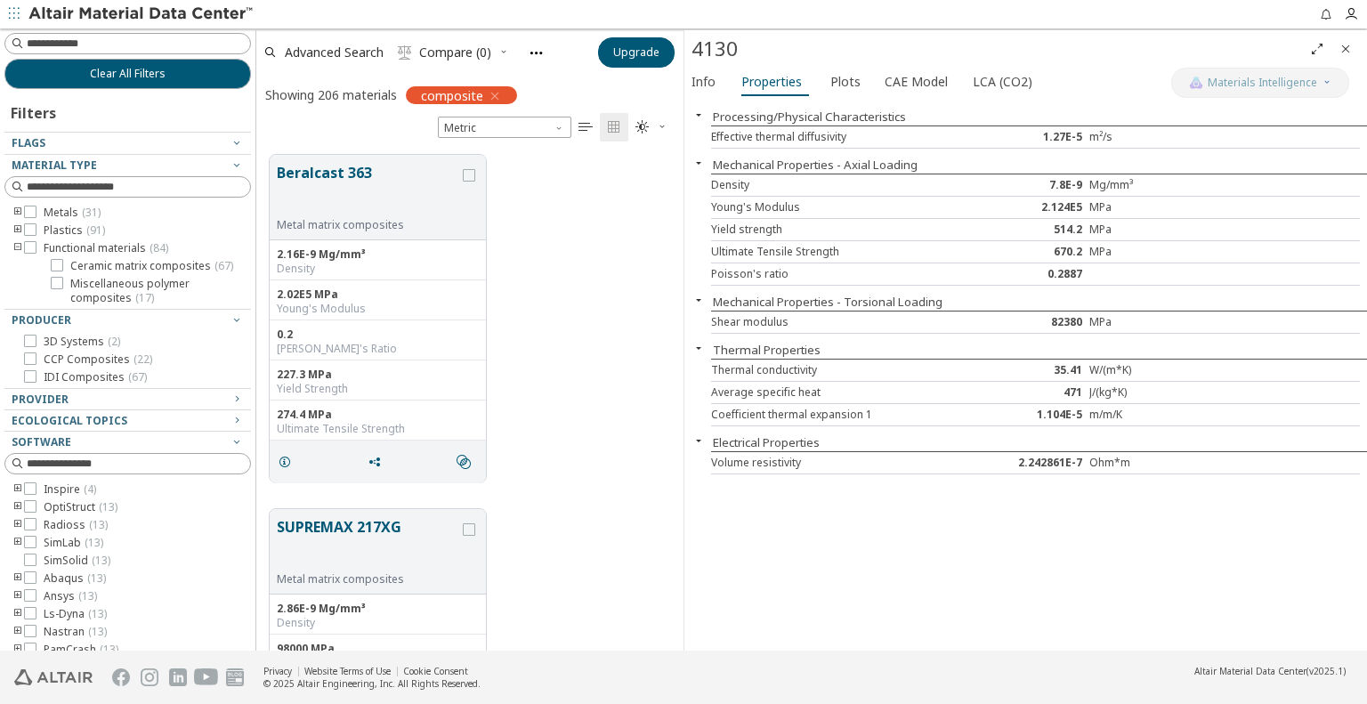
click at [16, 230] on icon "toogle group" at bounding box center [18, 230] width 12 height 14
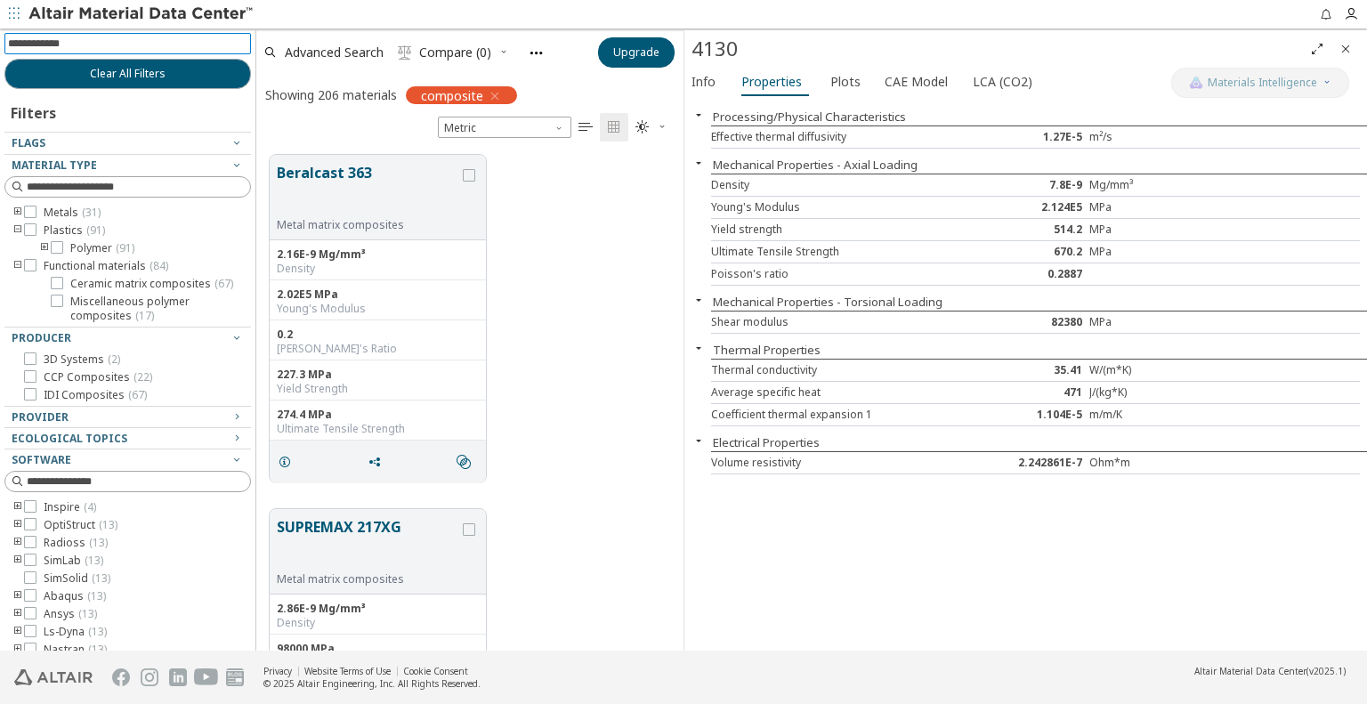
click at [97, 45] on input at bounding box center [129, 44] width 243 height 20
type input "******"
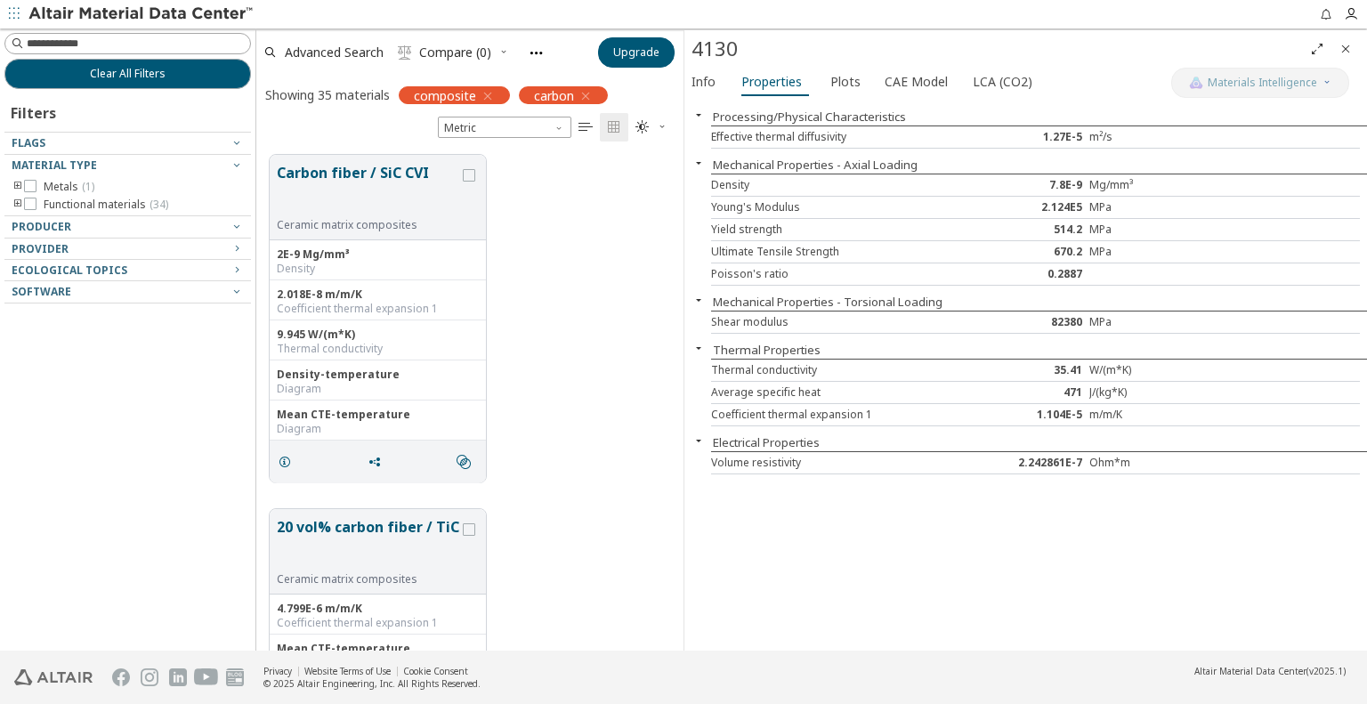
click at [480, 92] on span "button" at bounding box center [485, 96] width 19 height 18
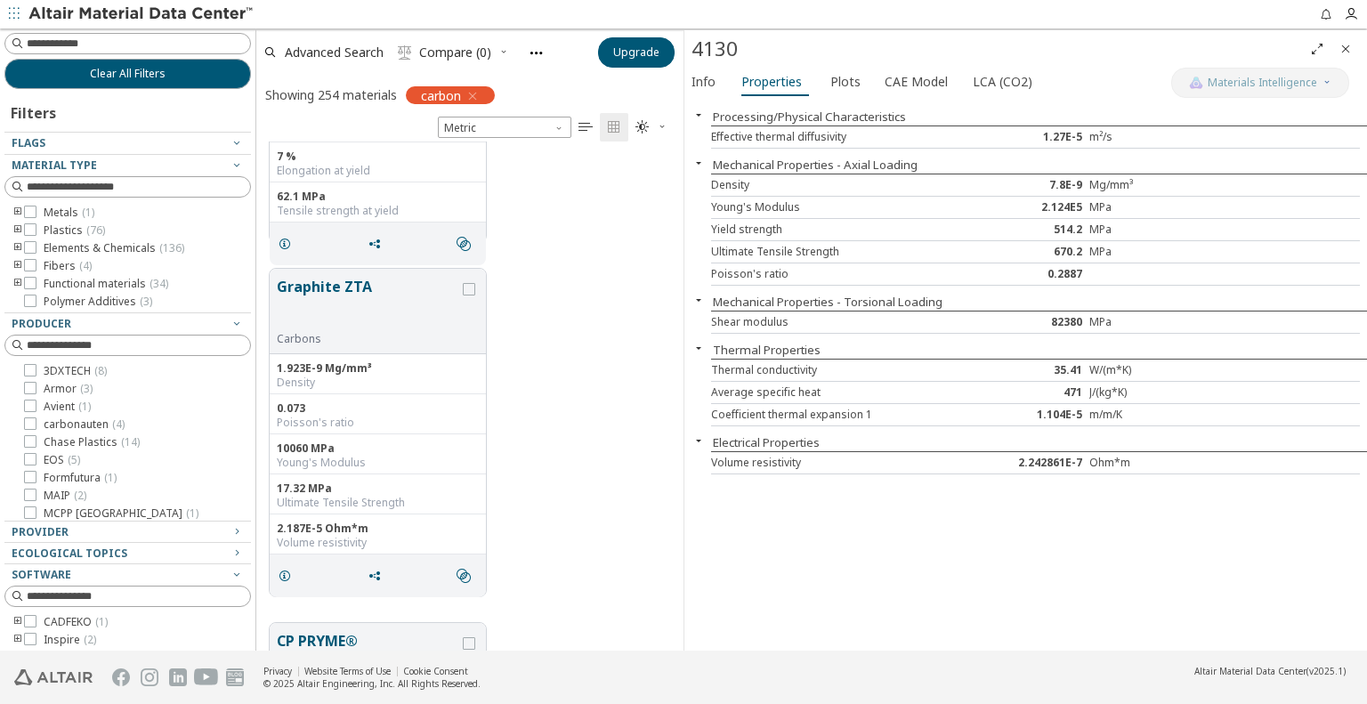
scroll to position [2014, 0]
click at [77, 35] on input at bounding box center [129, 44] width 243 height 20
type input "*****"
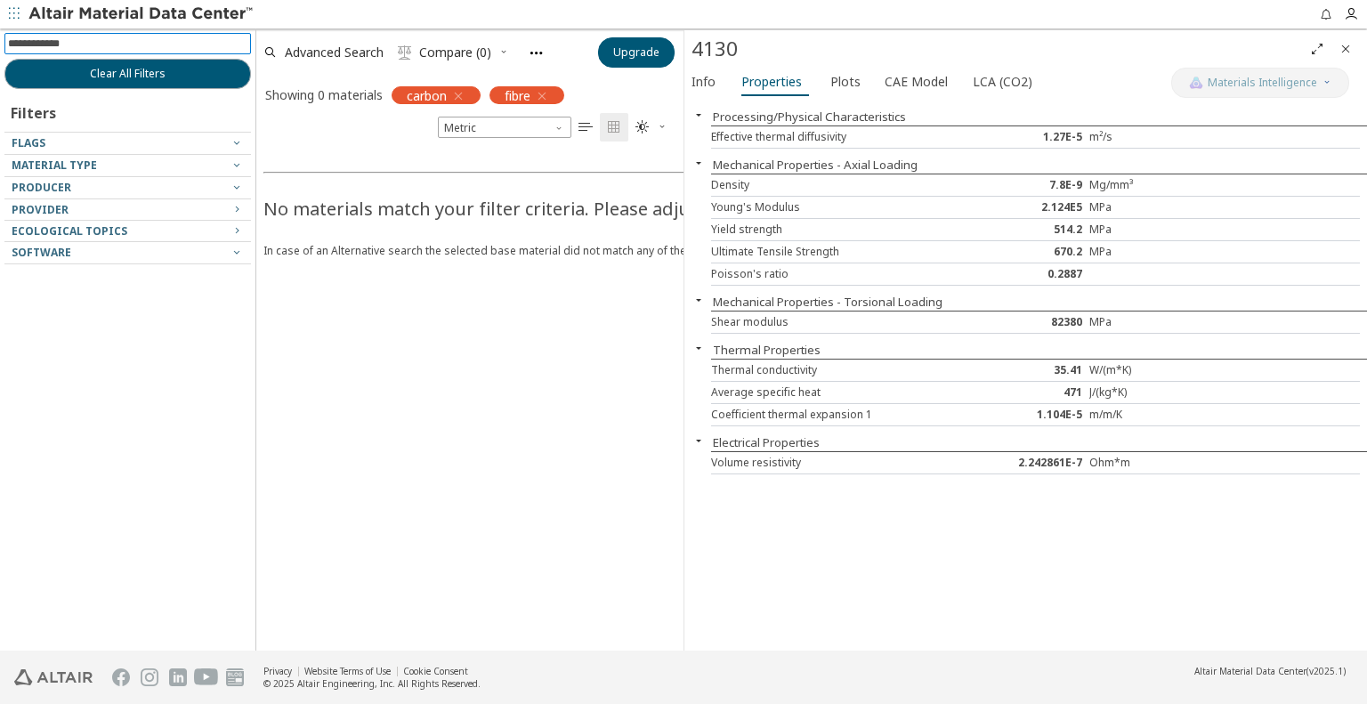
click at [462, 93] on icon "button" at bounding box center [458, 96] width 14 height 14
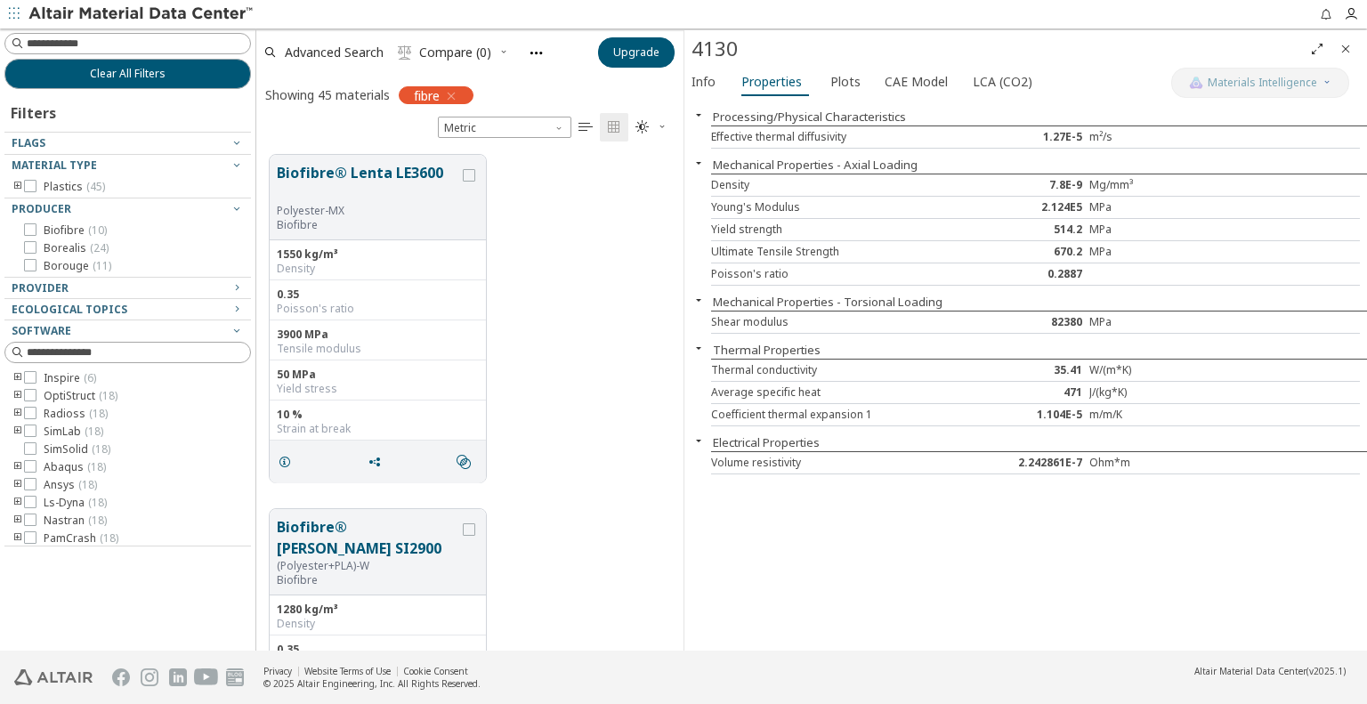
click at [455, 97] on icon "button" at bounding box center [451, 96] width 14 height 14
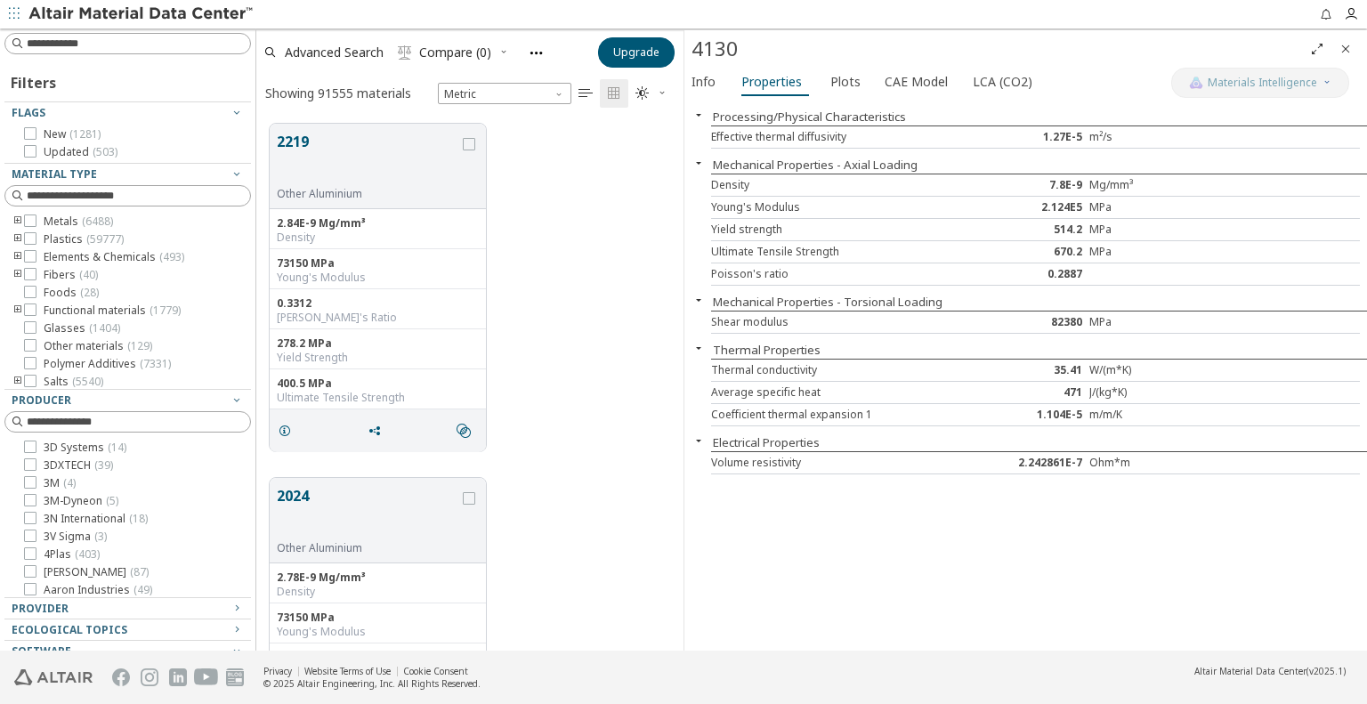
scroll to position [527, 413]
click at [95, 17] on img at bounding box center [141, 14] width 227 height 18
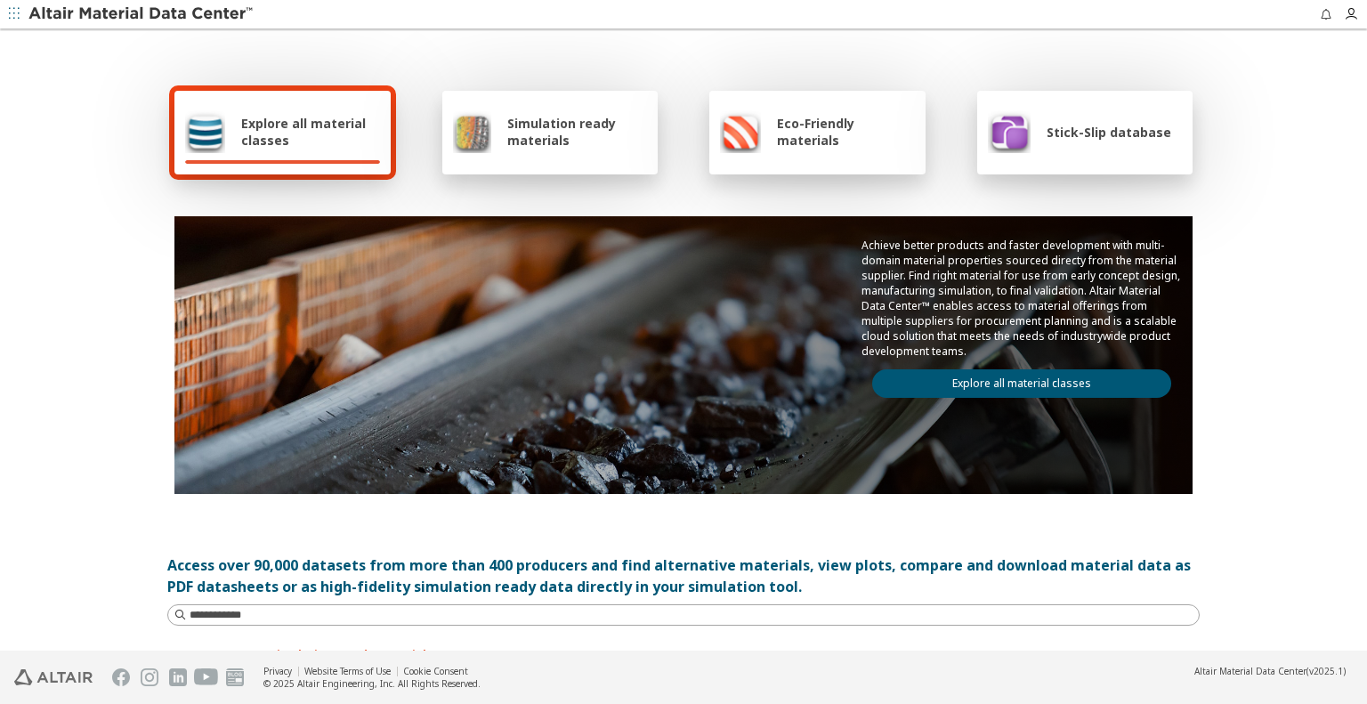
click at [1018, 117] on img at bounding box center [1009, 131] width 43 height 43
